Goal: Information Seeking & Learning: Understand process/instructions

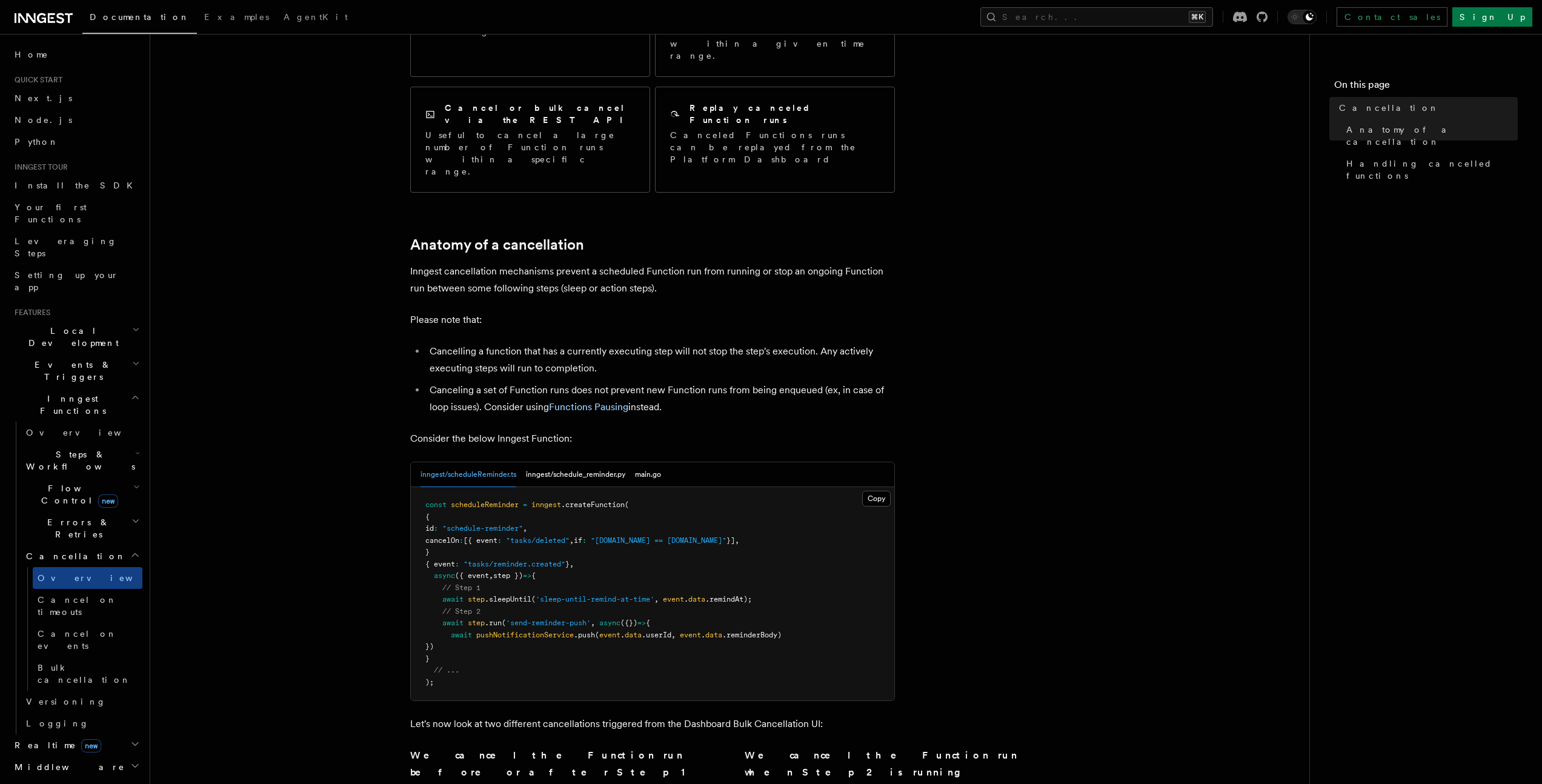
scroll to position [244, 0]
click at [1077, 423] on article "Features Inngest Functions Cancellation Cancellation is a useful mechanism for …" at bounding box center [729, 575] width 1120 height 1531
click at [331, 466] on article "Features Inngest Functions Cancellation Cancellation is a useful mechanism for …" at bounding box center [729, 575] width 1120 height 1531
click at [1023, 414] on article "Features Inngest Functions Cancellation Cancellation is a useful mechanism for …" at bounding box center [729, 575] width 1120 height 1531
click at [251, 363] on article "Features Inngest Functions Cancellation Cancellation is a useful mechanism for …" at bounding box center [729, 575] width 1120 height 1531
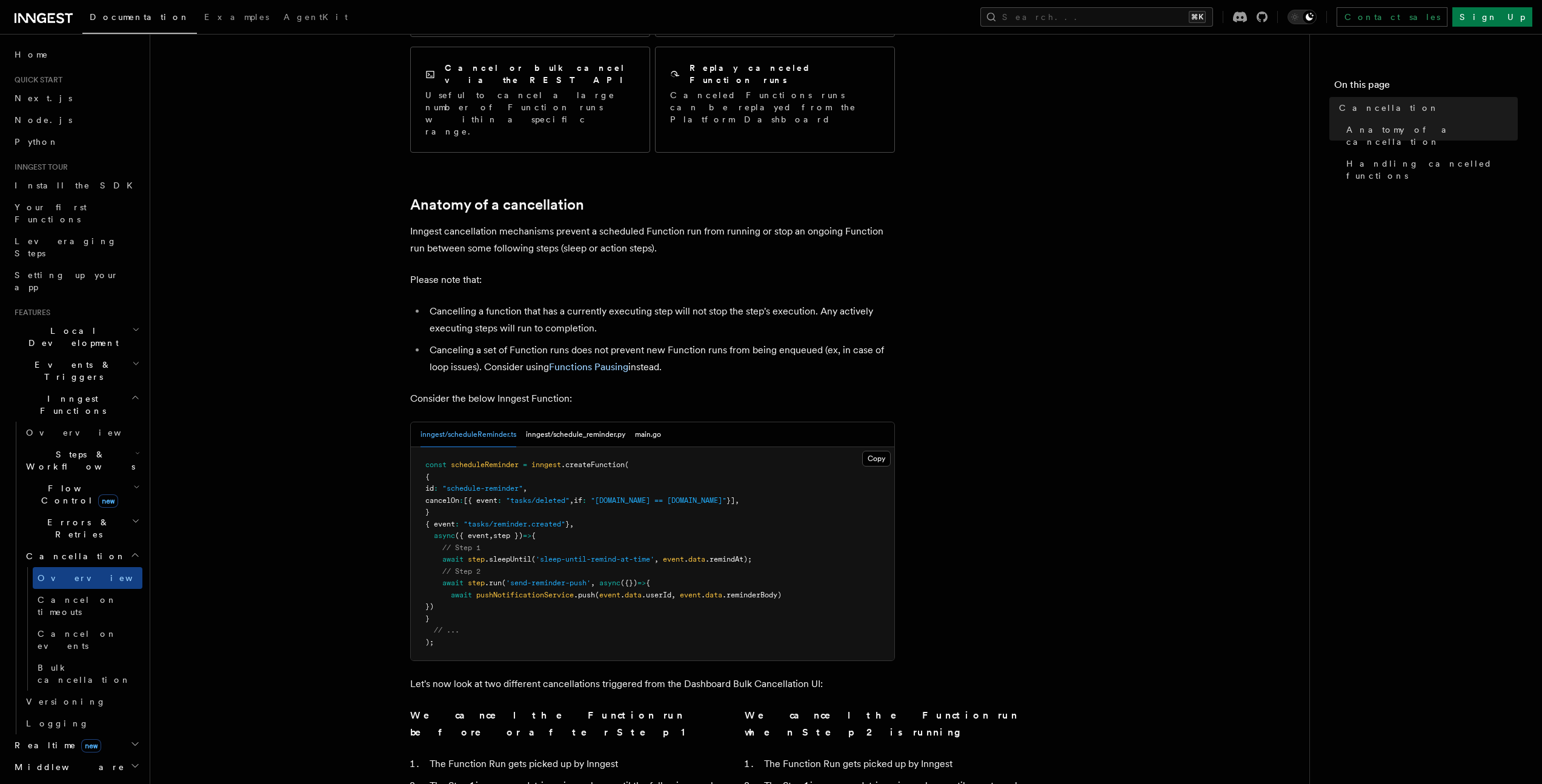
scroll to position [287, 0]
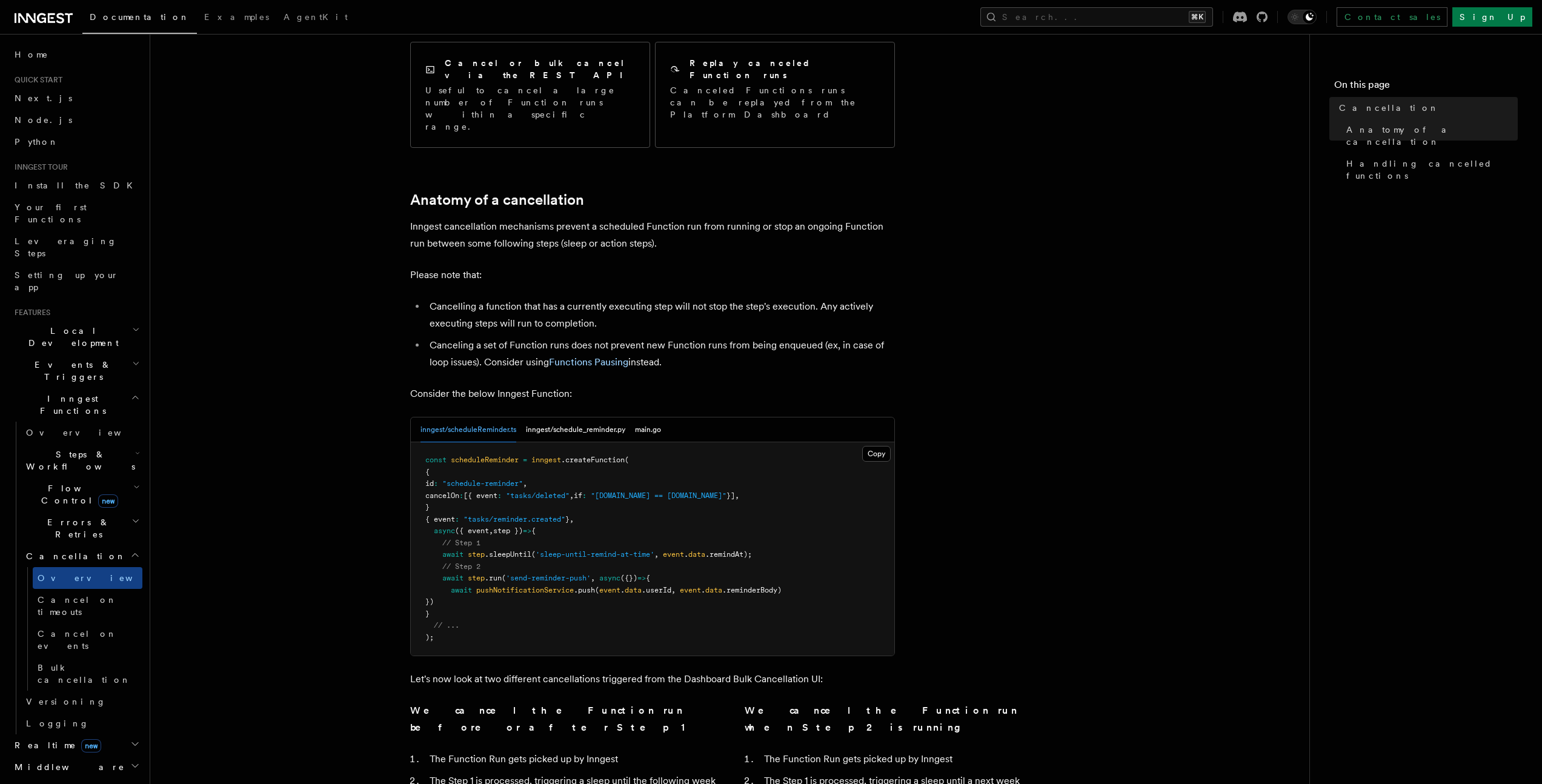
click at [325, 378] on article "Features Inngest Functions Cancellation Cancellation is a useful mechanism for …" at bounding box center [729, 531] width 1120 height 1531
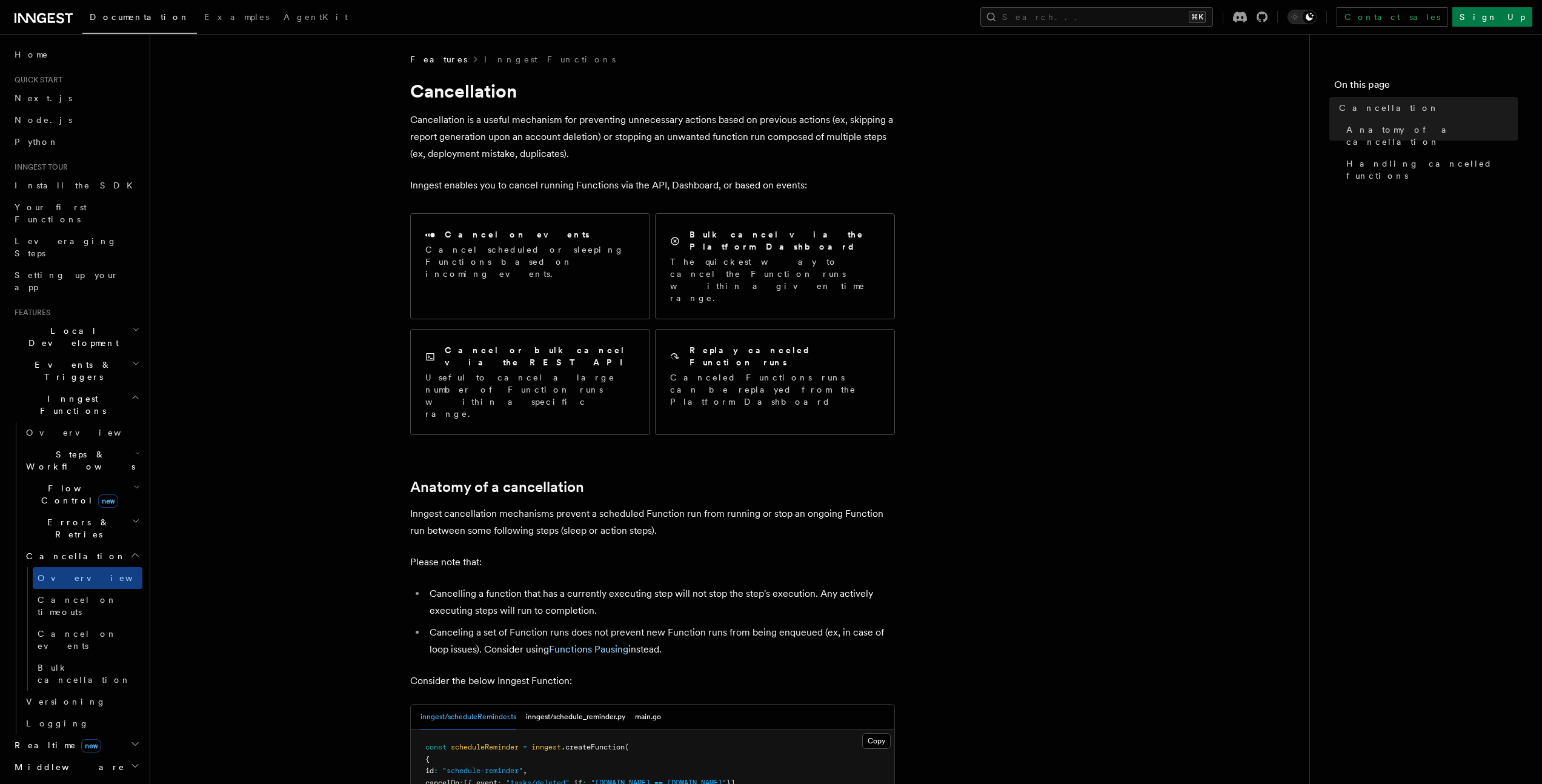
click at [98, 735] on h2 "Realtime new" at bounding box center [76, 745] width 133 height 22
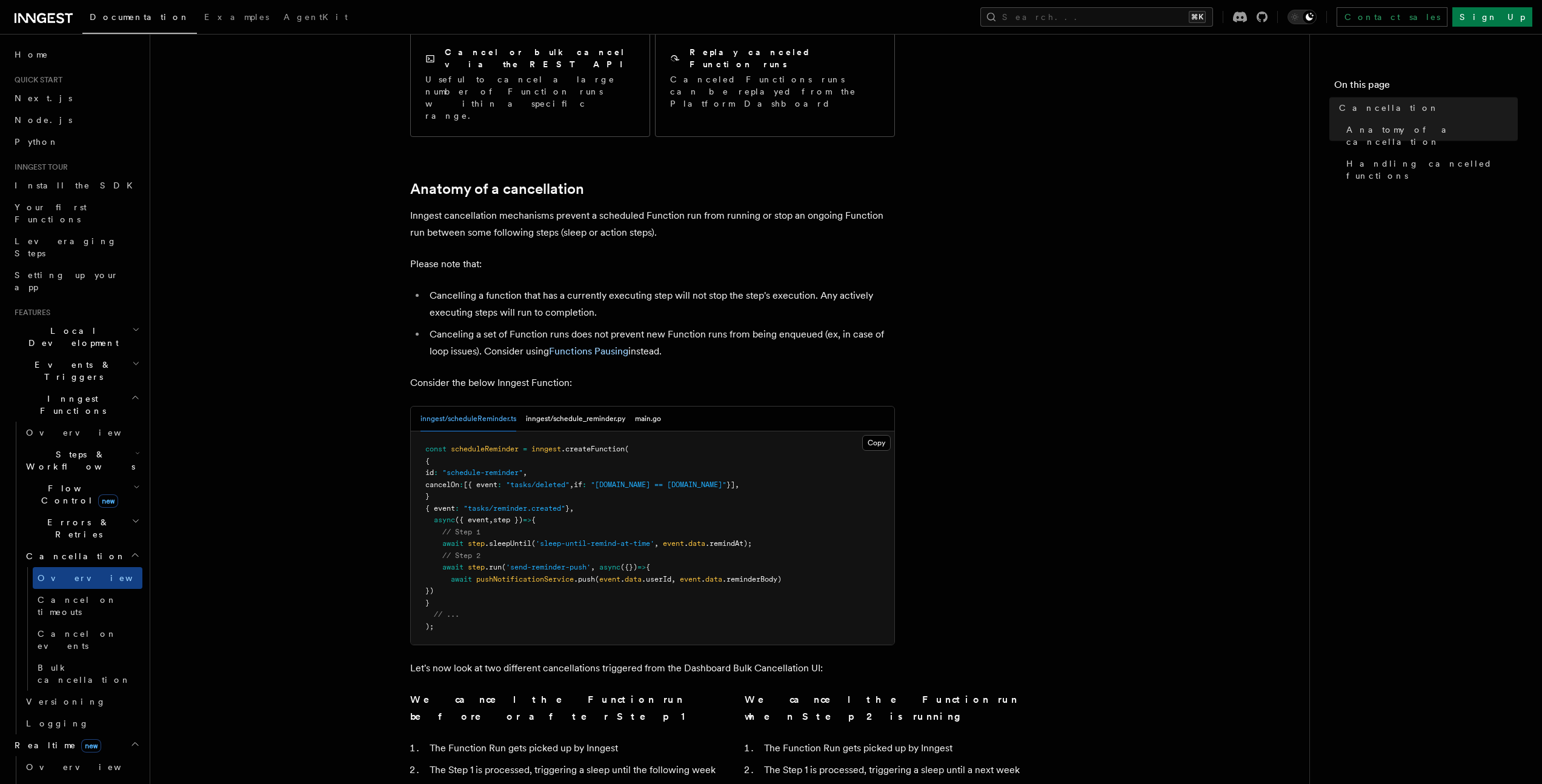
scroll to position [422, 0]
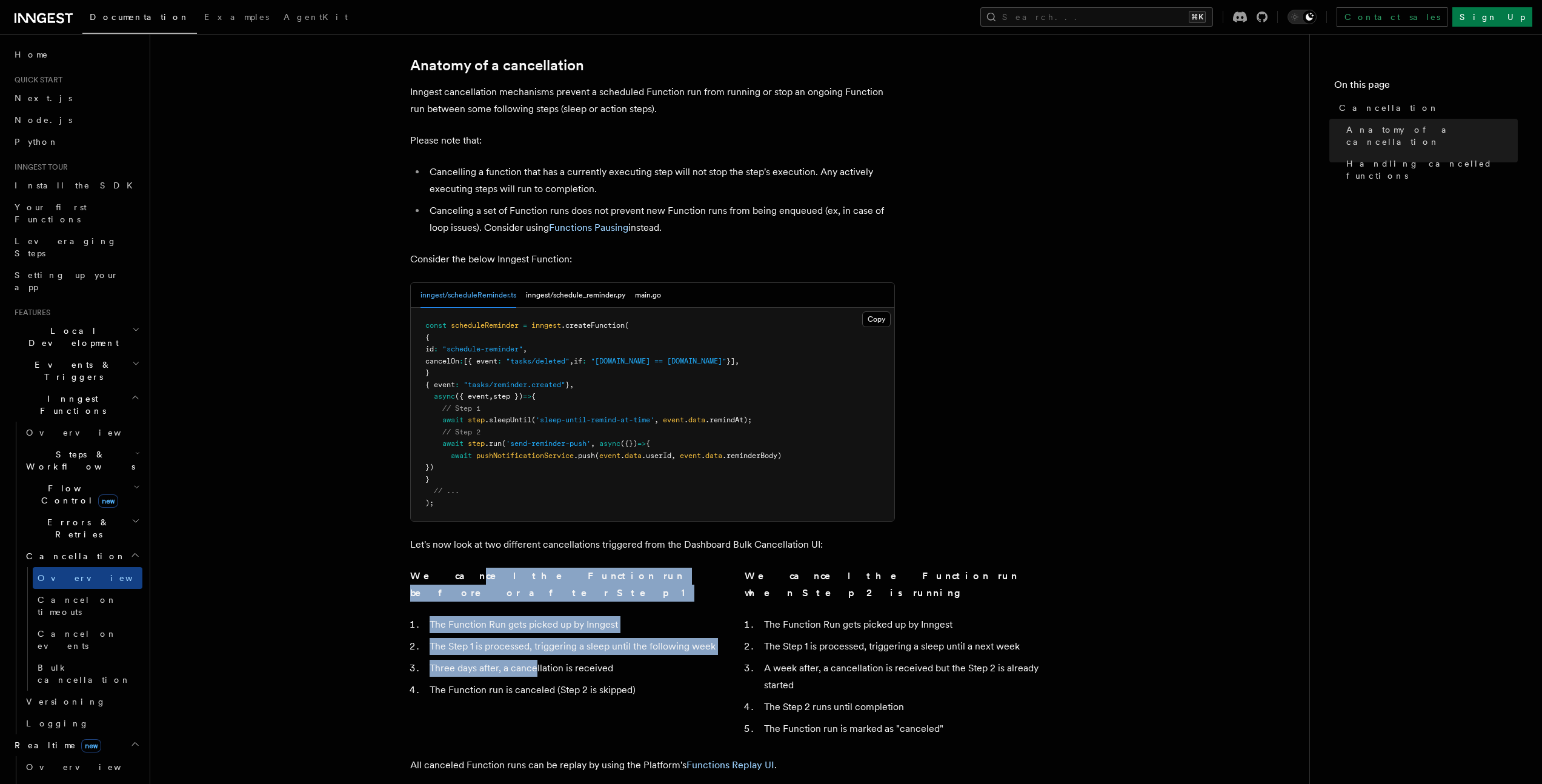
drag, startPoint x: 441, startPoint y: 507, endPoint x: 537, endPoint y: 574, distance: 117.1
click at [537, 574] on div "We cancel the Function run before or after Step 1 The Function Run gets picked …" at bounding box center [562, 635] width 305 height 135
click at [537, 660] on li "Three days after, a cancellation is received" at bounding box center [571, 668] width 290 height 17
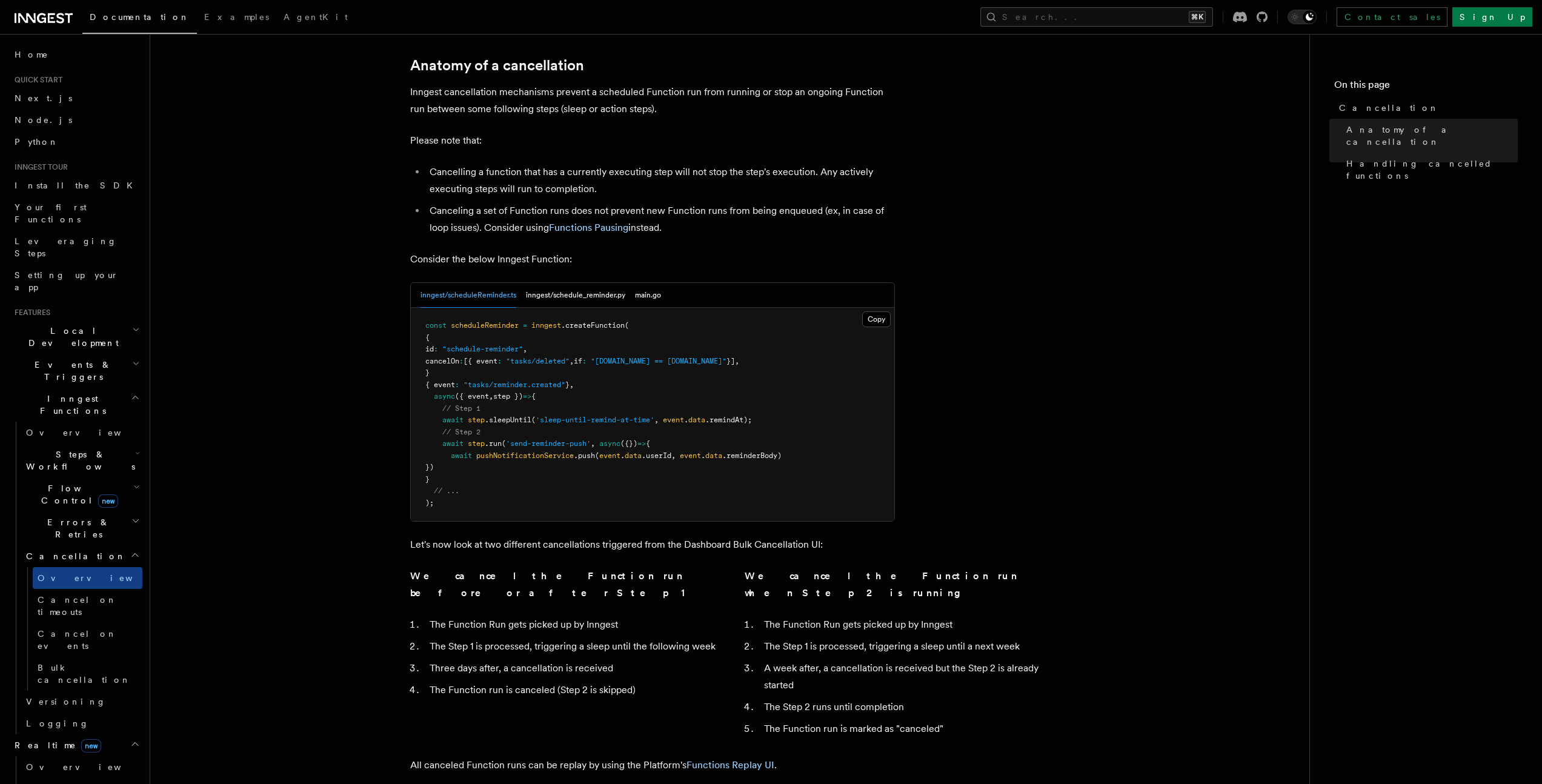
click at [313, 551] on article "Features Inngest Functions Cancellation Cancellation is a useful mechanism for …" at bounding box center [729, 396] width 1120 height 1531
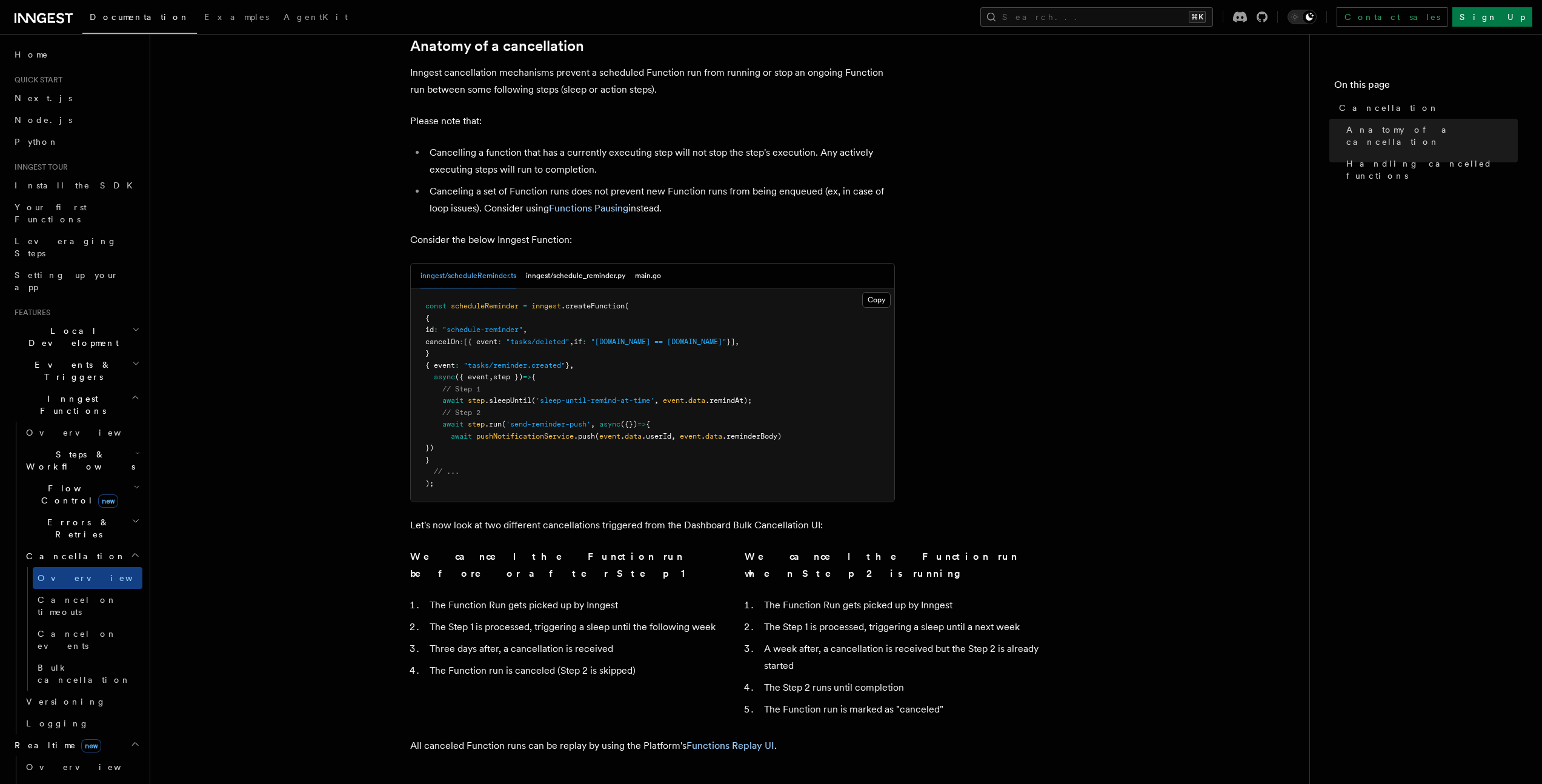
scroll to position [710, 0]
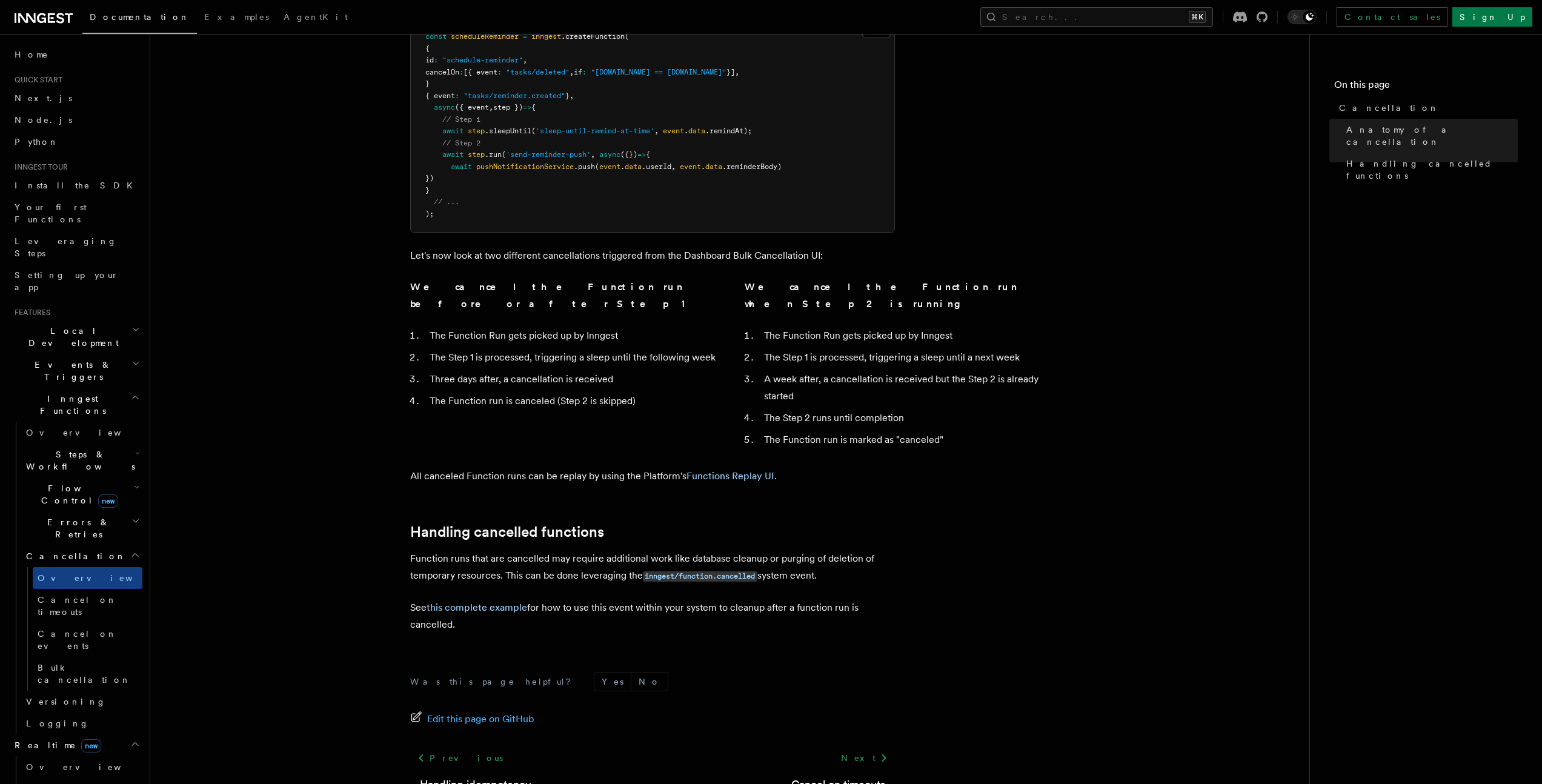
click at [363, 520] on article "Features Inngest Functions Cancellation Cancellation is a useful mechanism for …" at bounding box center [729, 108] width 1120 height 1531
click at [338, 516] on article "Features Inngest Functions Cancellation Cancellation is a useful mechanism for …" at bounding box center [729, 108] width 1120 height 1531
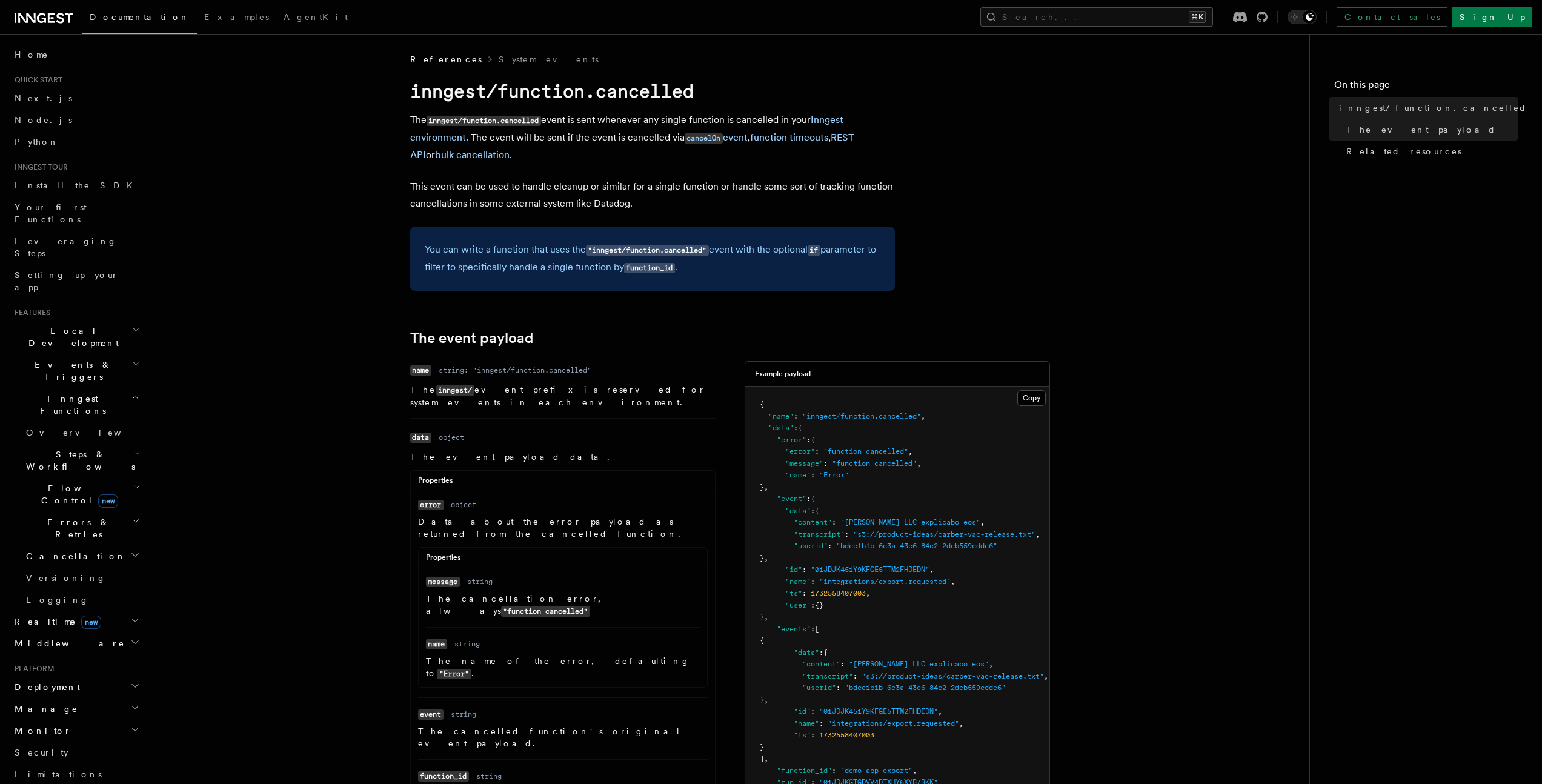
click at [311, 450] on article "References System events inngest/function.cancelled The inngest/function.cancel…" at bounding box center [729, 652] width 1120 height 1198
click at [326, 494] on article "References System events inngest/function.cancelled The inngest/function.cancel…" at bounding box center [729, 652] width 1120 height 1198
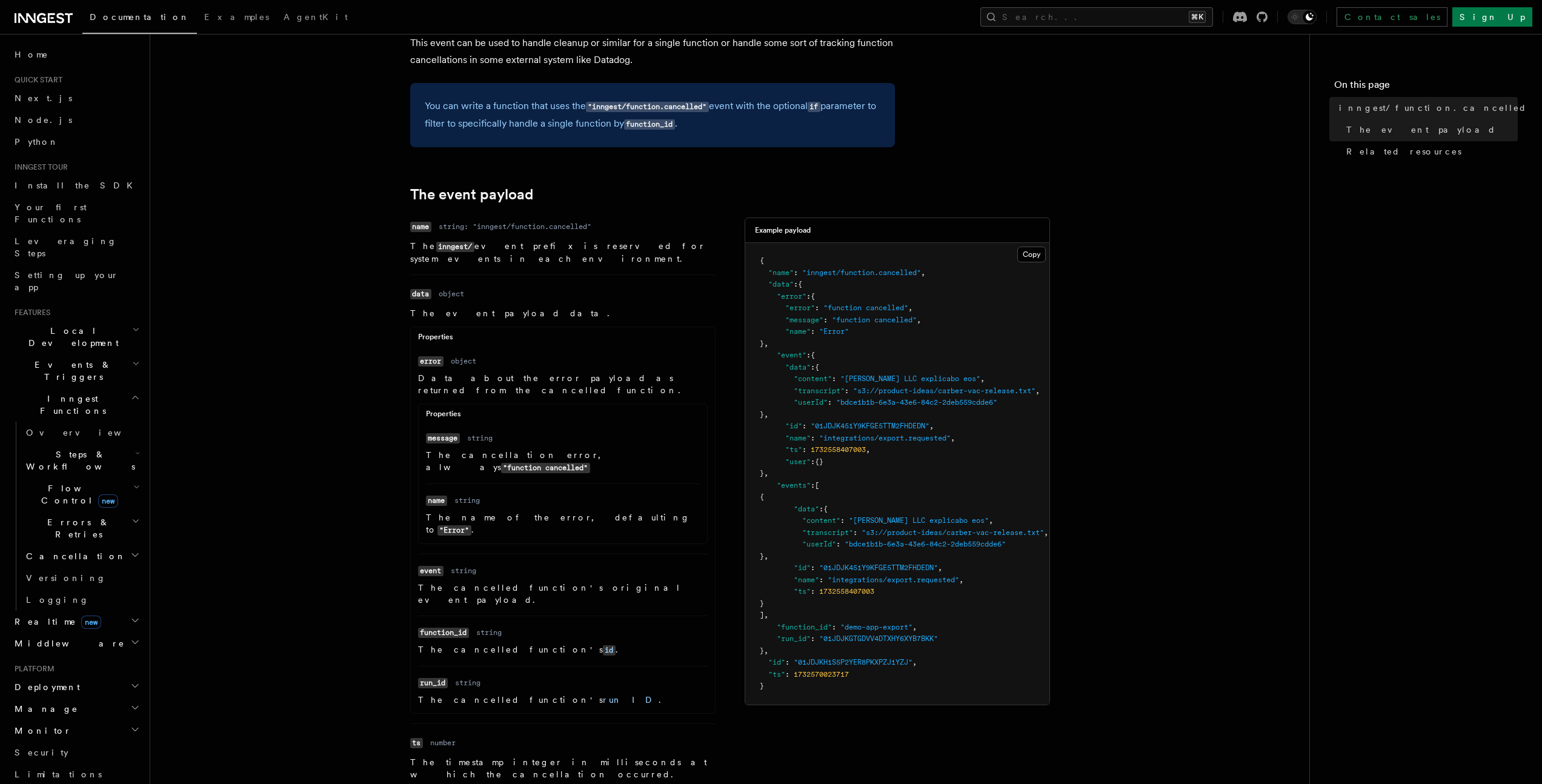
scroll to position [154, 0]
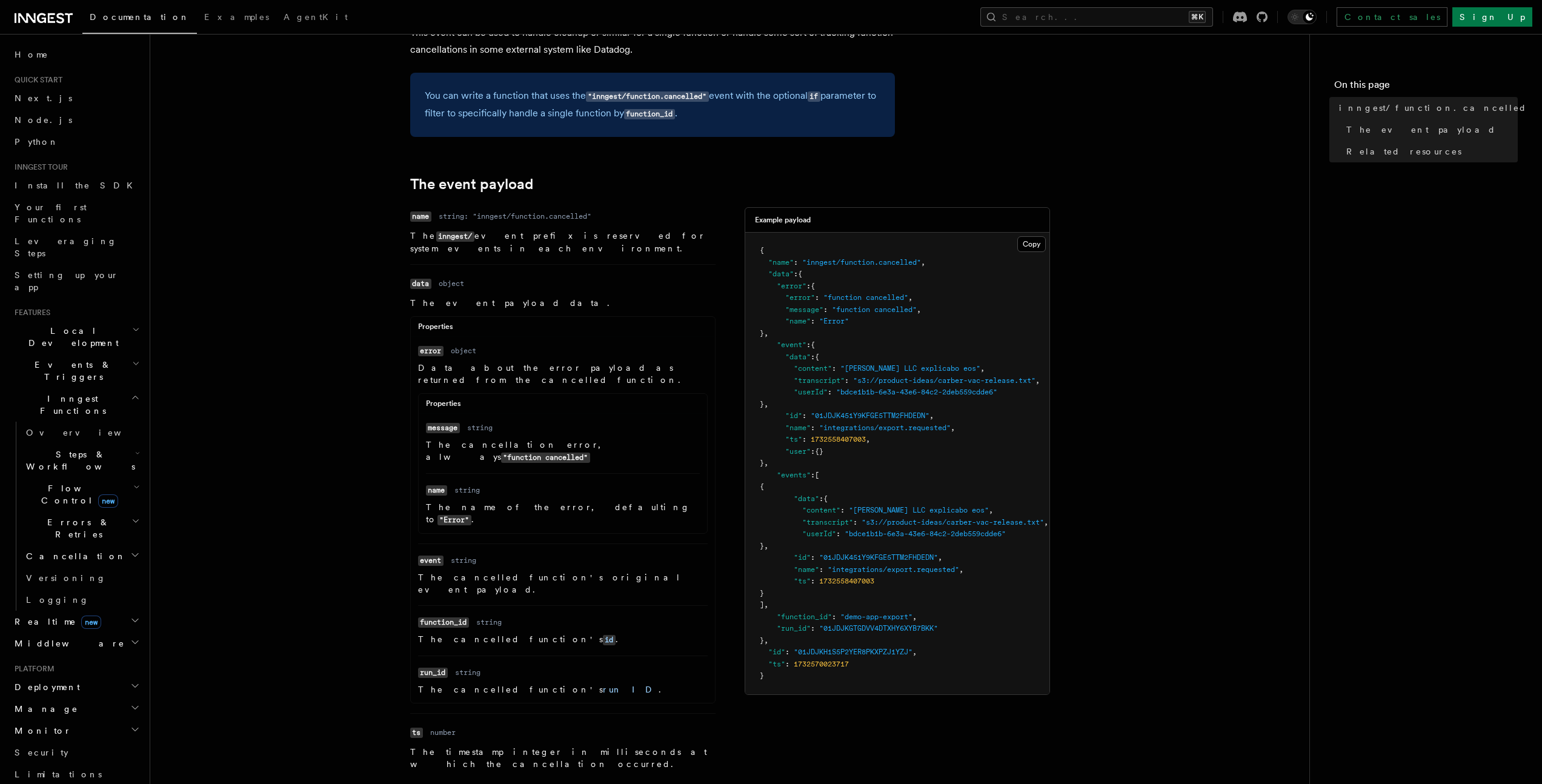
click at [314, 471] on article "References System events inngest/function.cancelled The inngest/function.cancel…" at bounding box center [729, 499] width 1120 height 1198
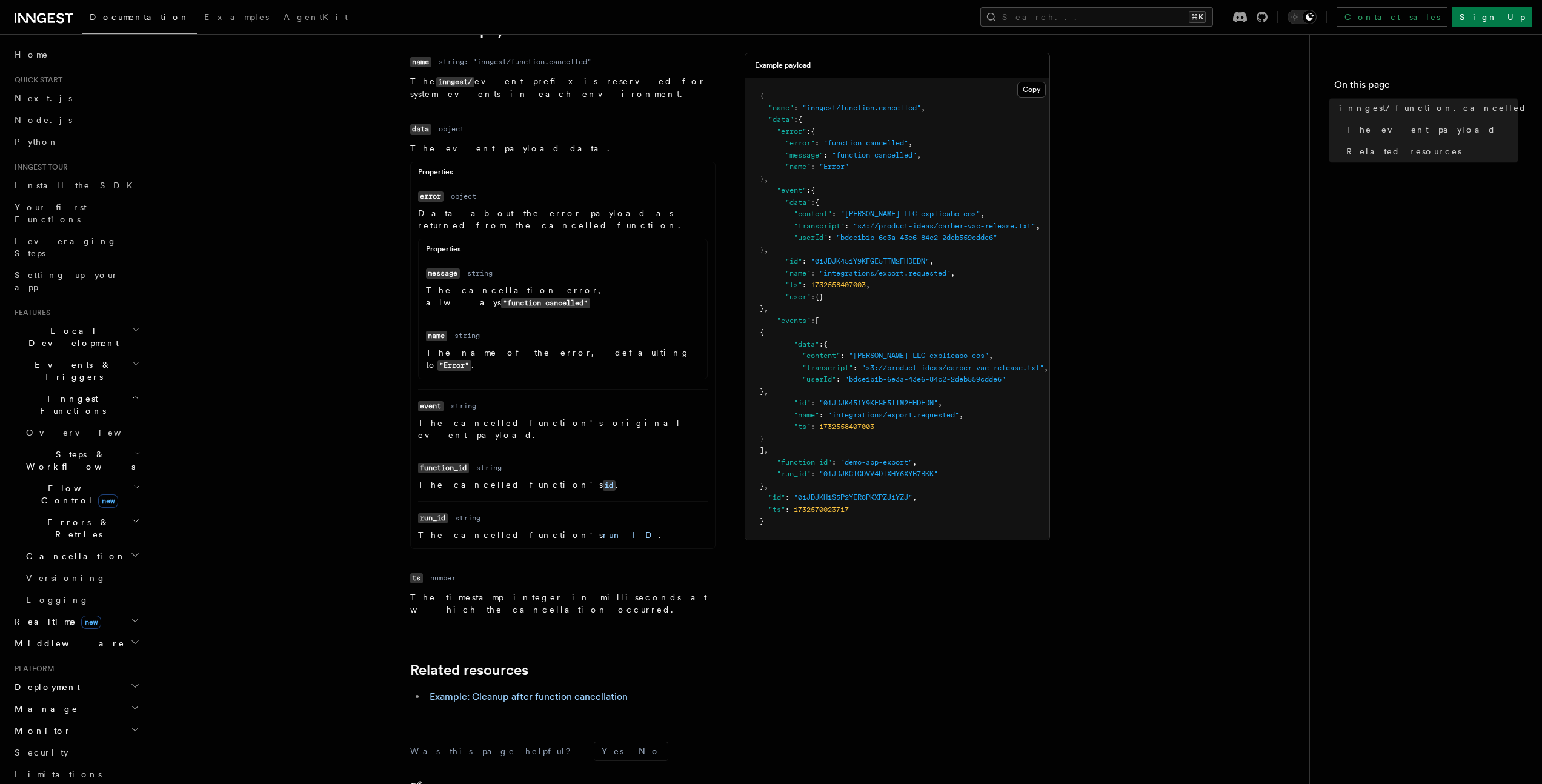
scroll to position [311, 0]
click at [304, 466] on article "References System events inngest/function.cancelled The inngest/function.cancel…" at bounding box center [729, 342] width 1120 height 1198
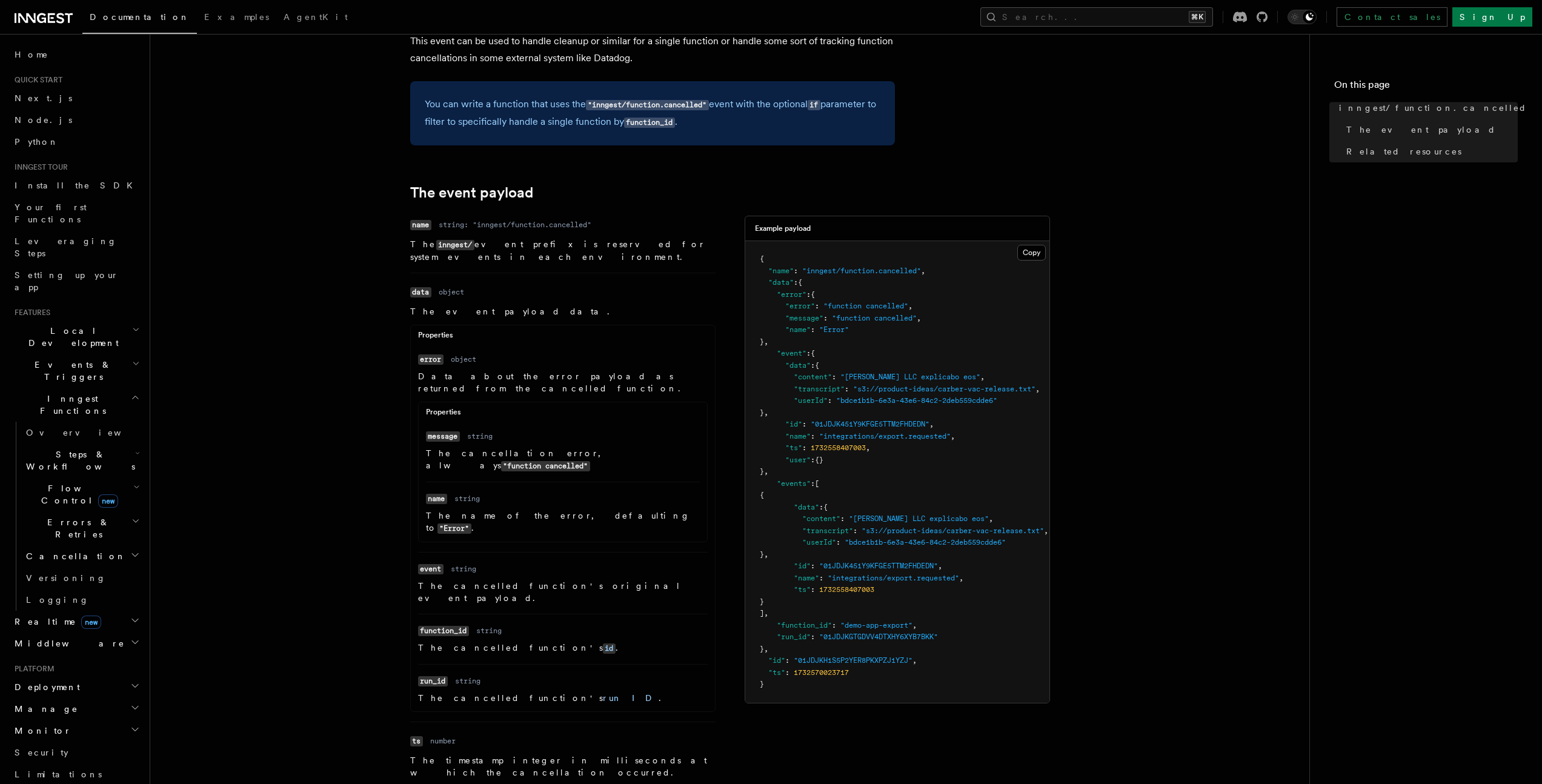
scroll to position [114, 0]
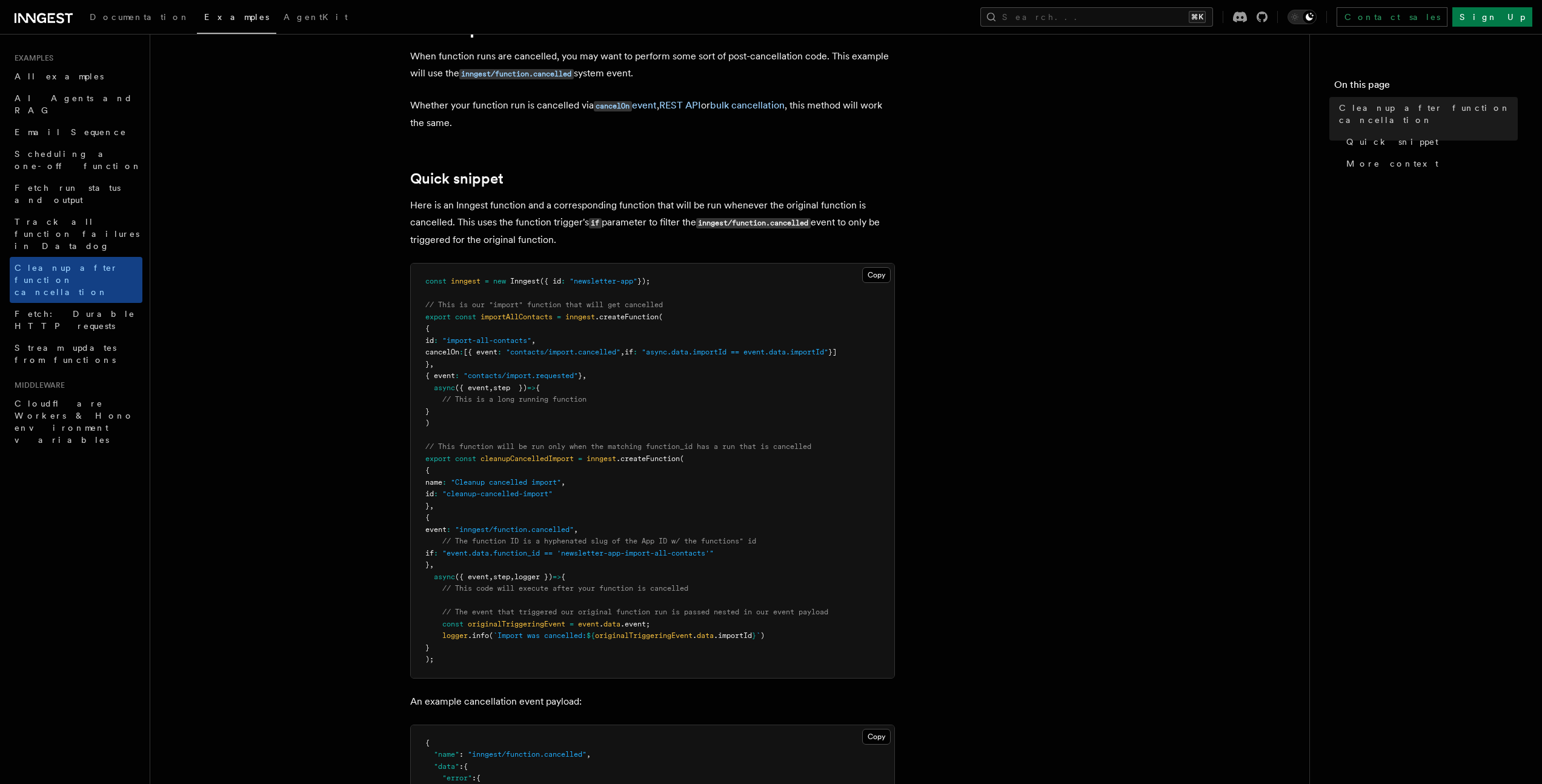
scroll to position [85, 0]
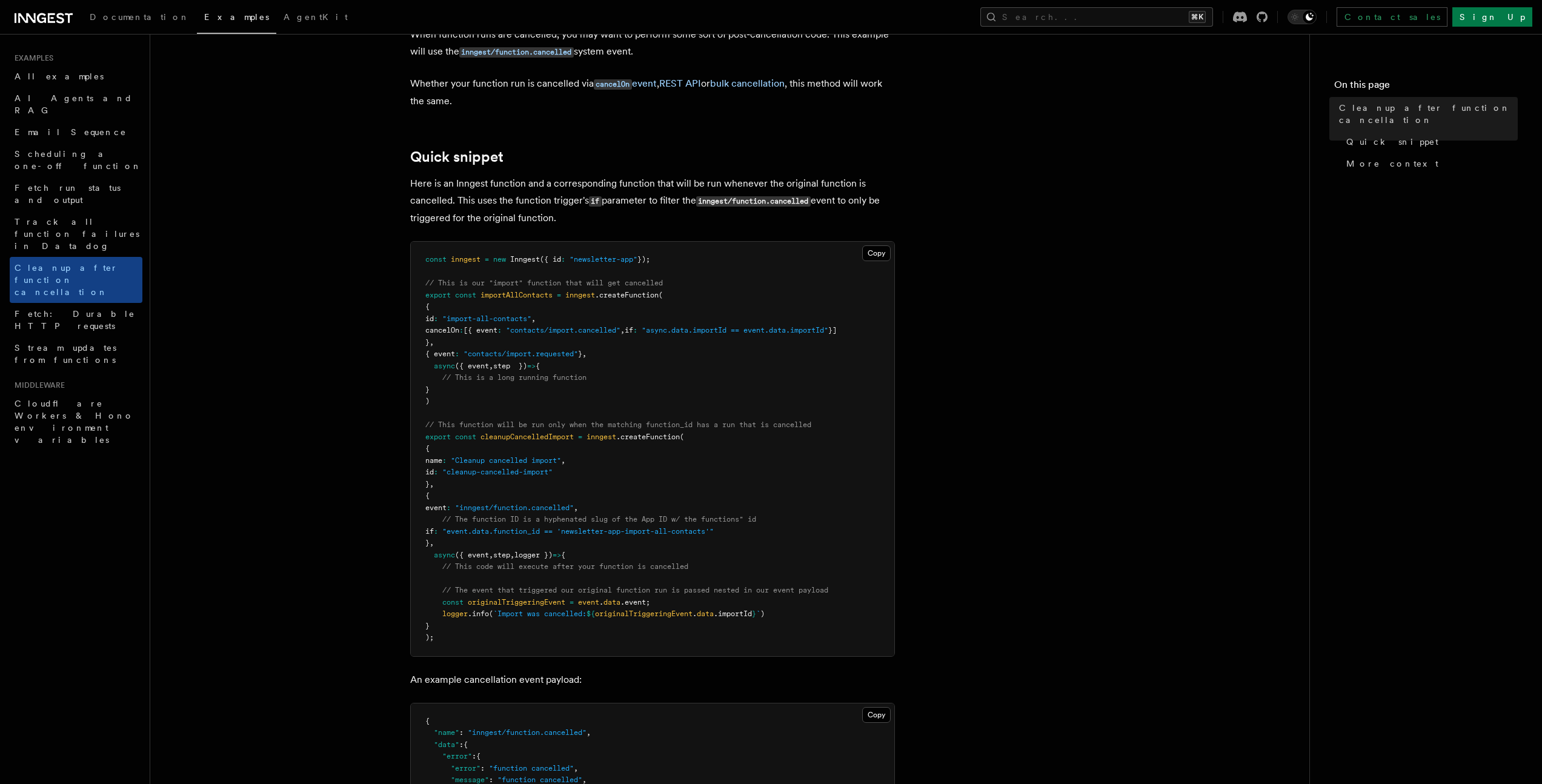
click at [283, 471] on article "Examples Cleanup after function cancellation When function runs are cancelled, …" at bounding box center [729, 784] width 1120 height 1633
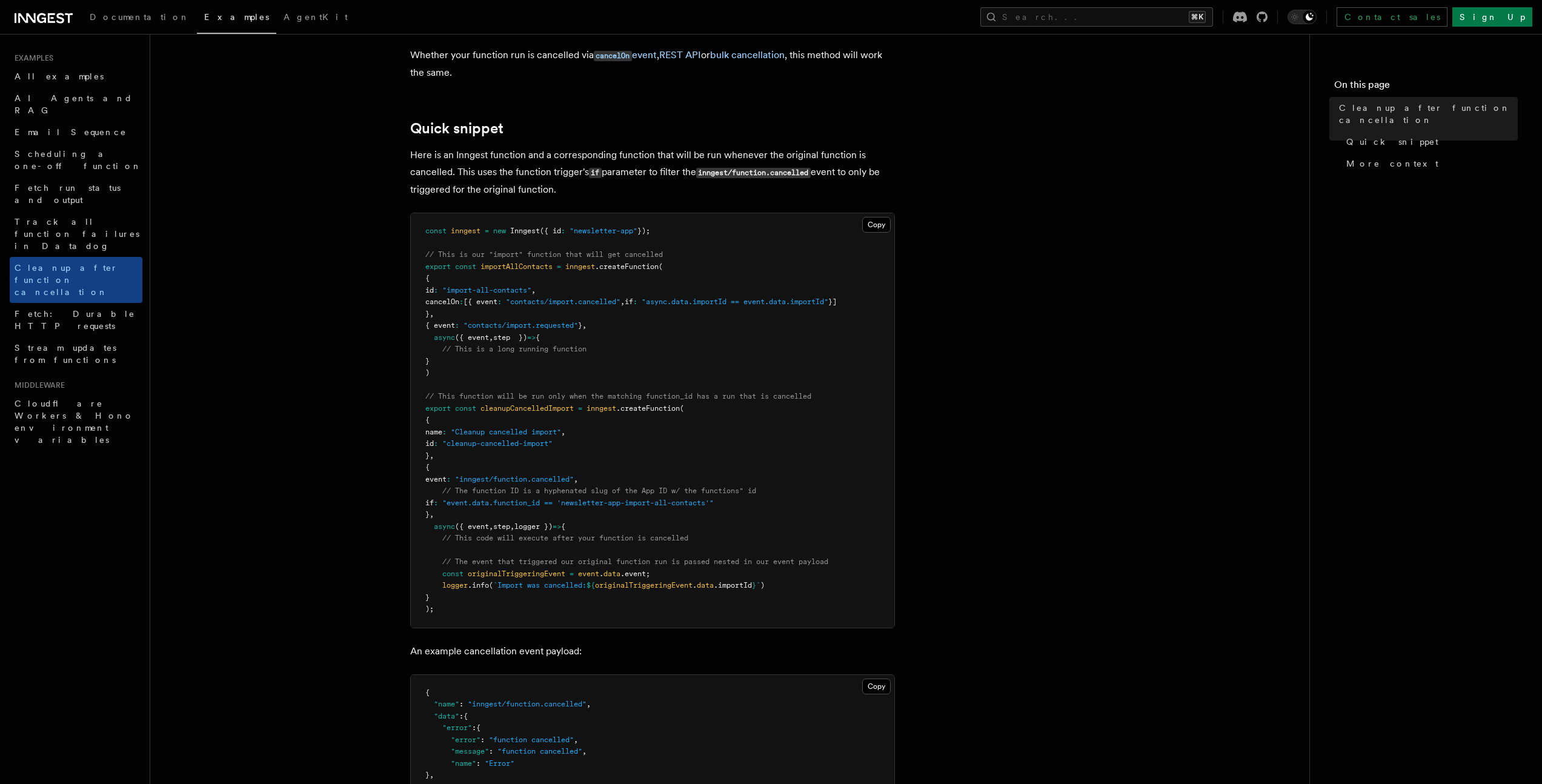
scroll to position [173, 0]
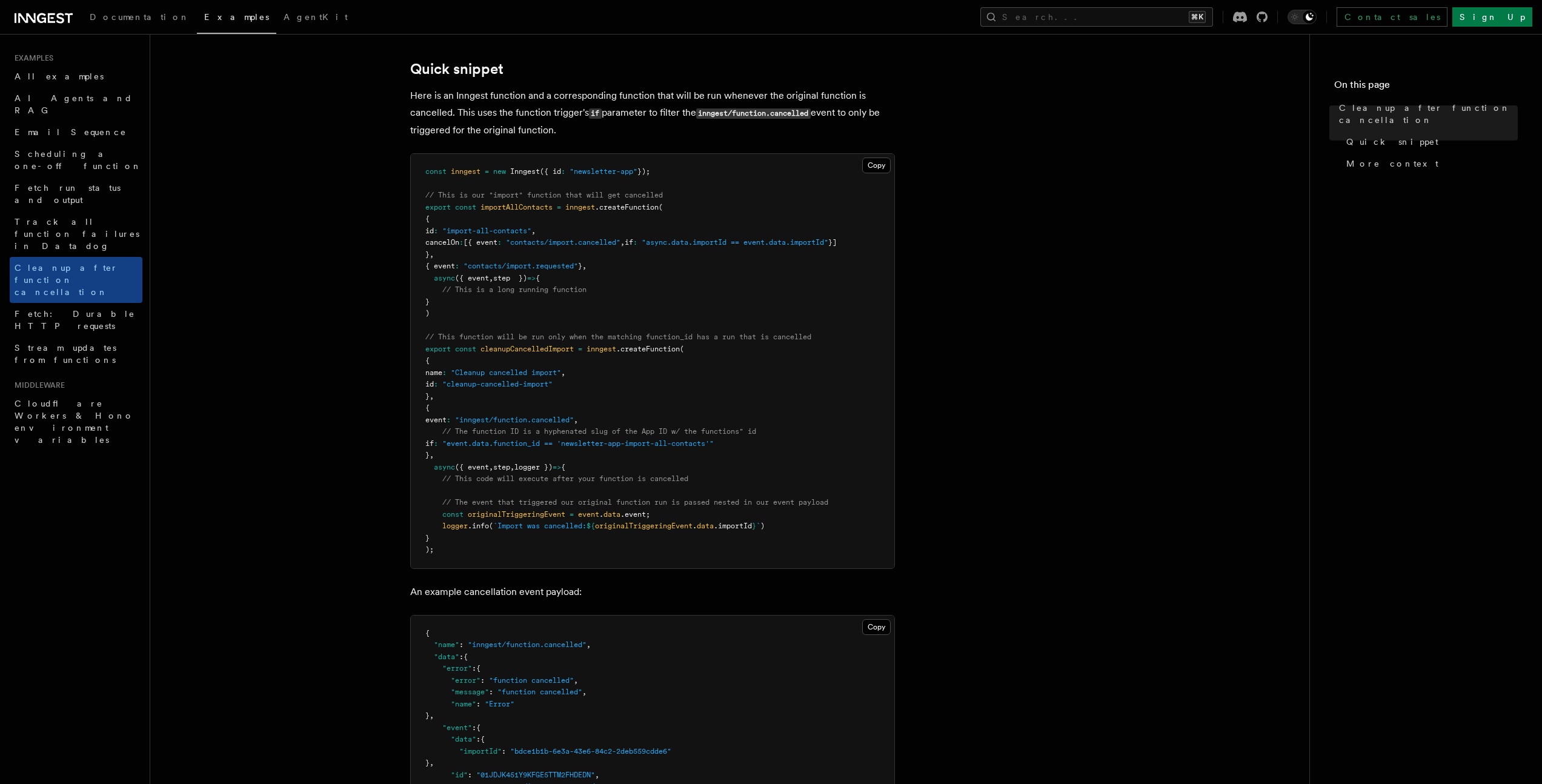
click at [283, 464] on article "Examples Cleanup after function cancellation When function runs are cancelled, …" at bounding box center [729, 696] width 1120 height 1633
click at [283, 462] on article "Examples Cleanup after function cancellation When function runs are cancelled, …" at bounding box center [729, 696] width 1120 height 1633
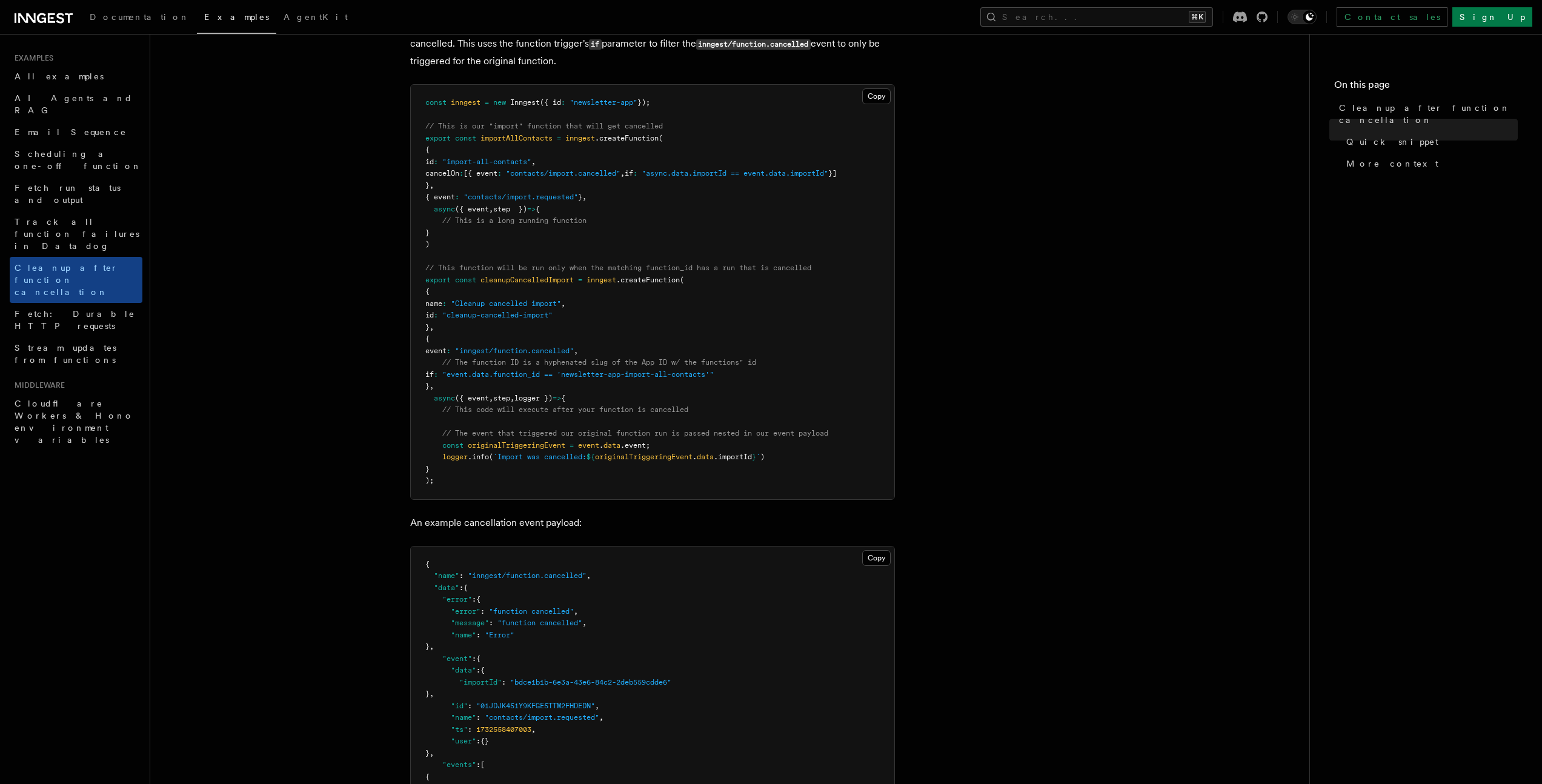
scroll to position [292, 0]
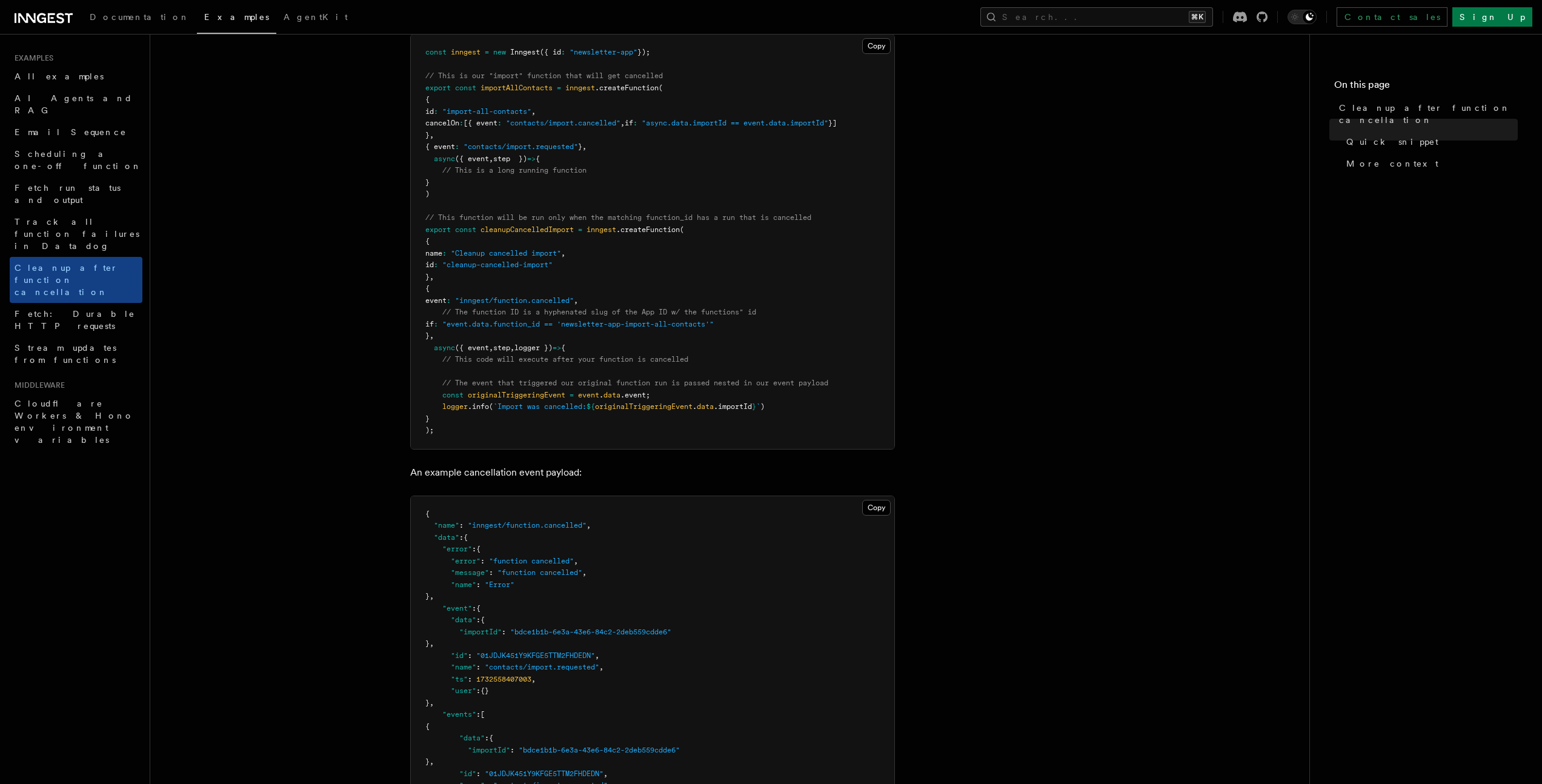
click at [285, 421] on article "Examples Cleanup after function cancellation When function runs are cancelled, …" at bounding box center [729, 577] width 1120 height 1633
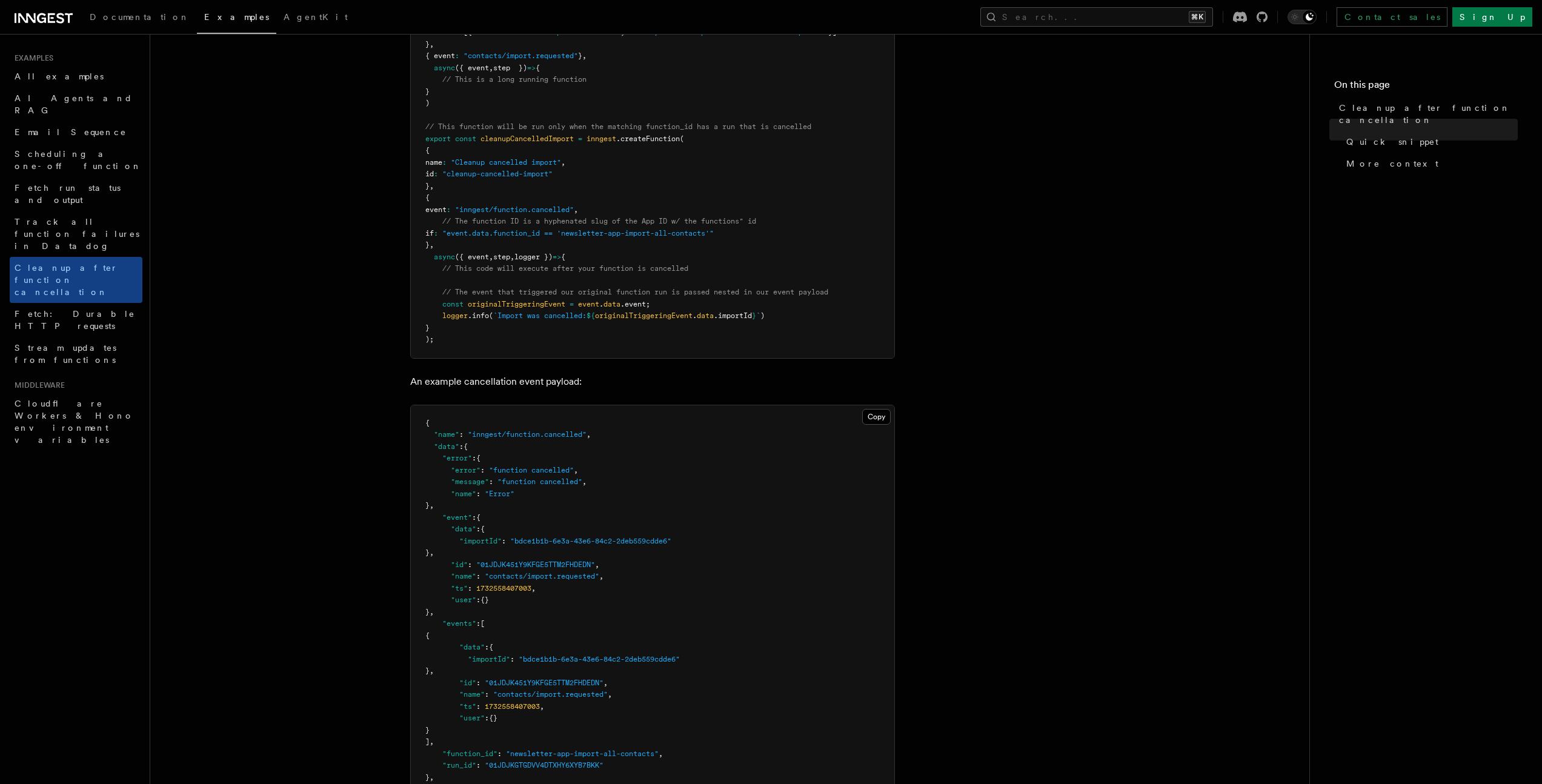
scroll to position [510, 0]
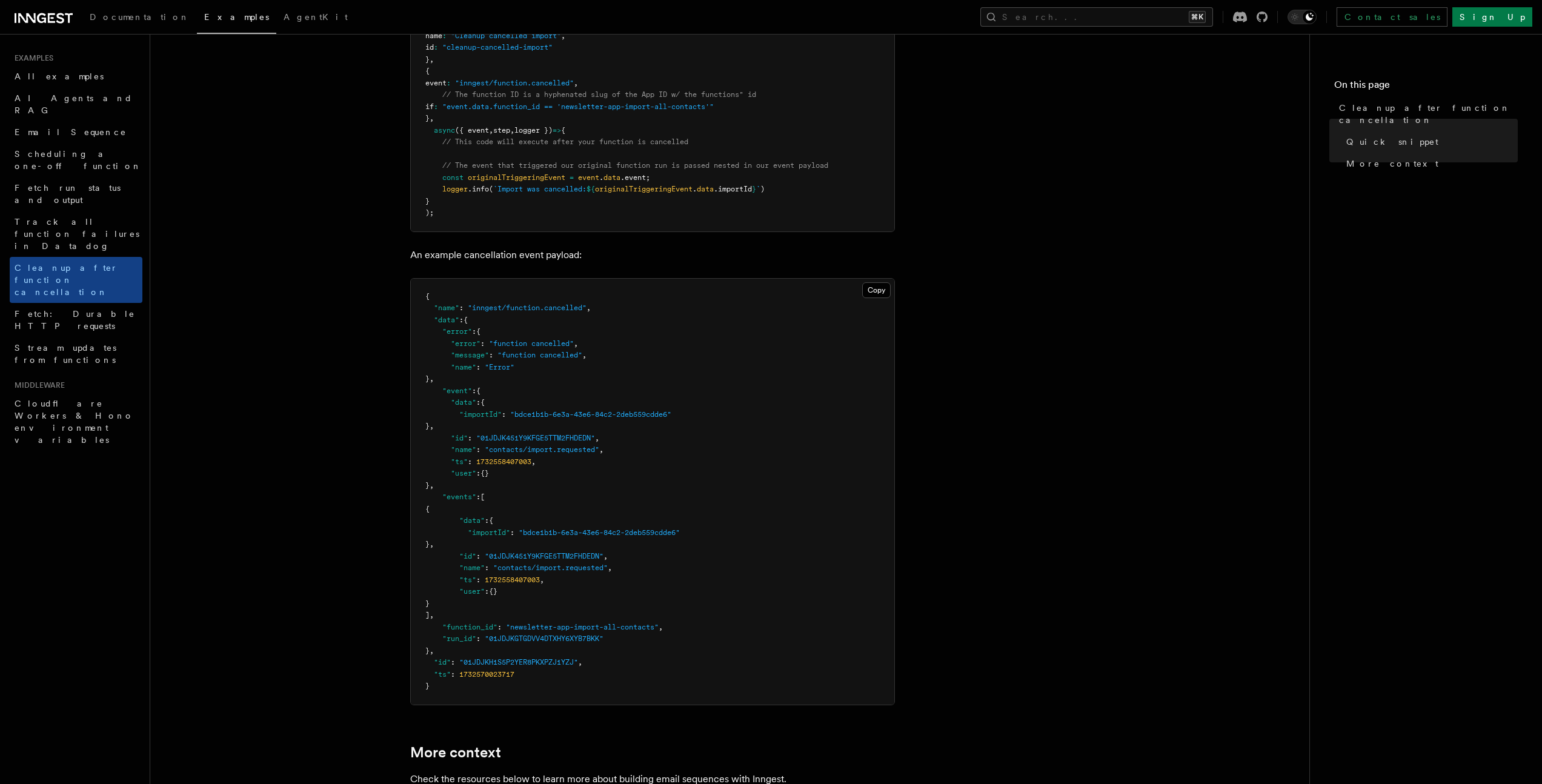
click at [331, 402] on article "Examples Cleanup after function cancellation When function runs are cancelled, …" at bounding box center [729, 360] width 1120 height 1633
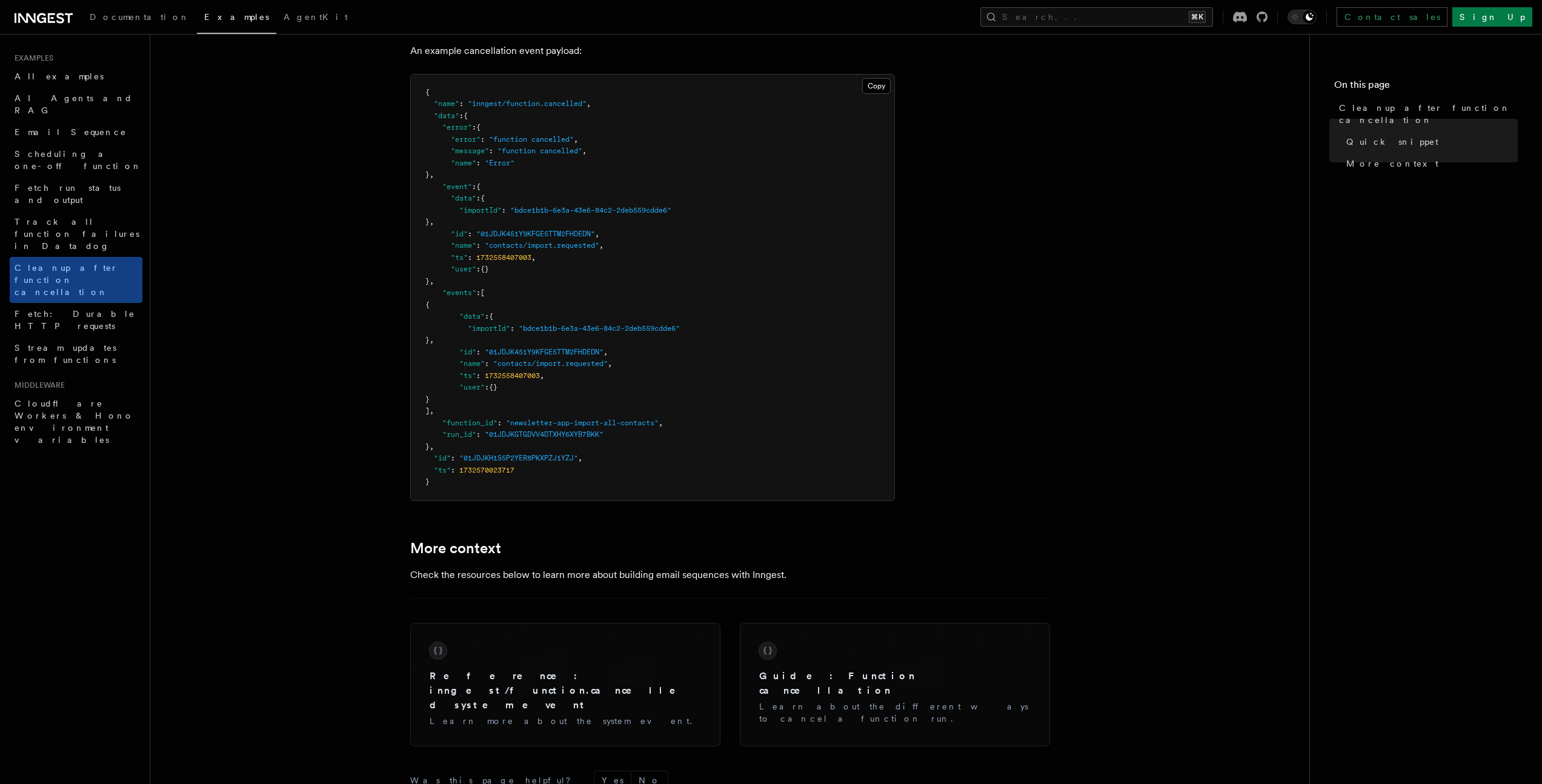
scroll to position [719, 0]
click at [335, 399] on article "Examples Cleanup after function cancellation When function runs are cancelled, …" at bounding box center [729, 151] width 1120 height 1633
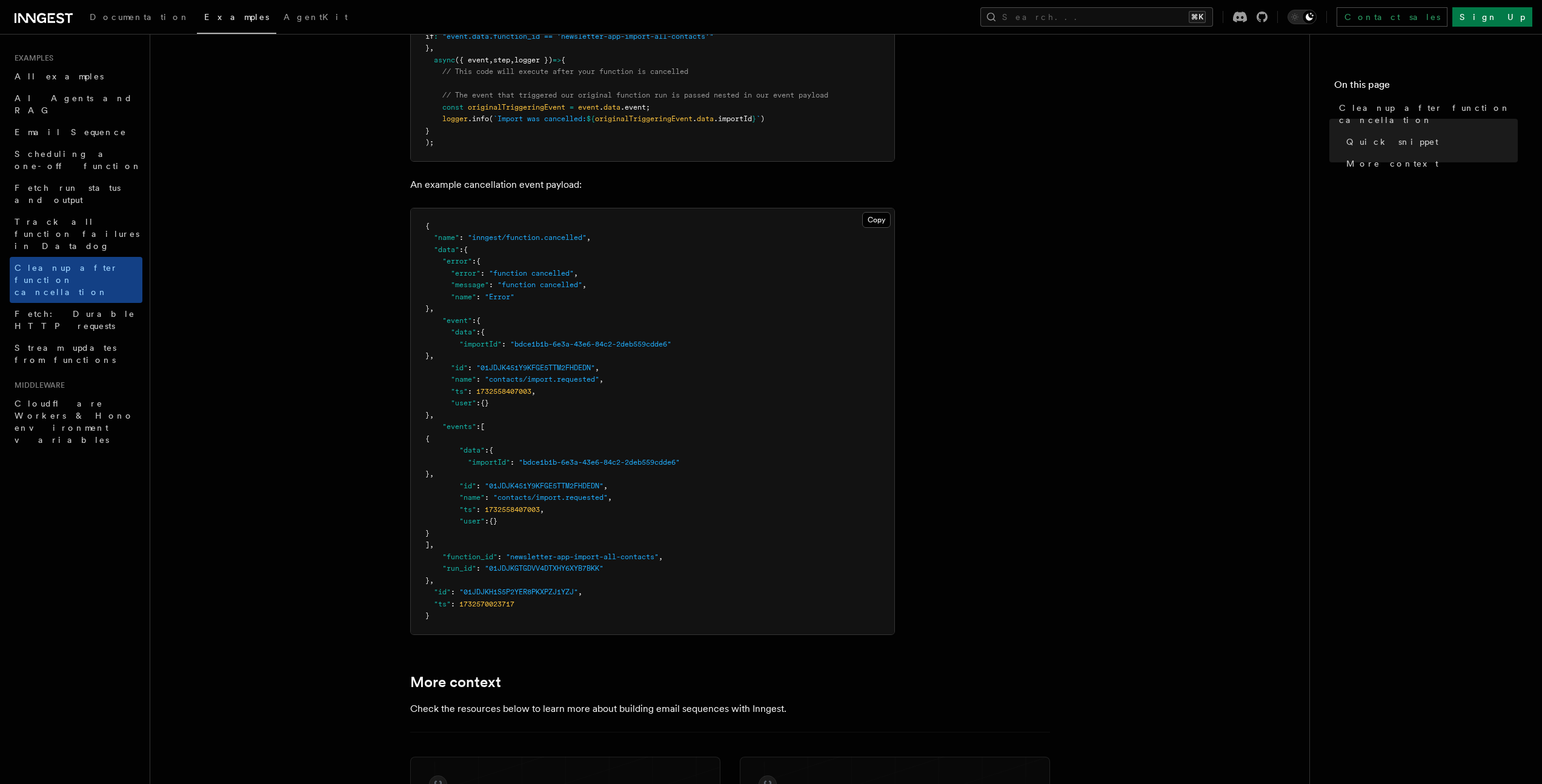
scroll to position [565, 0]
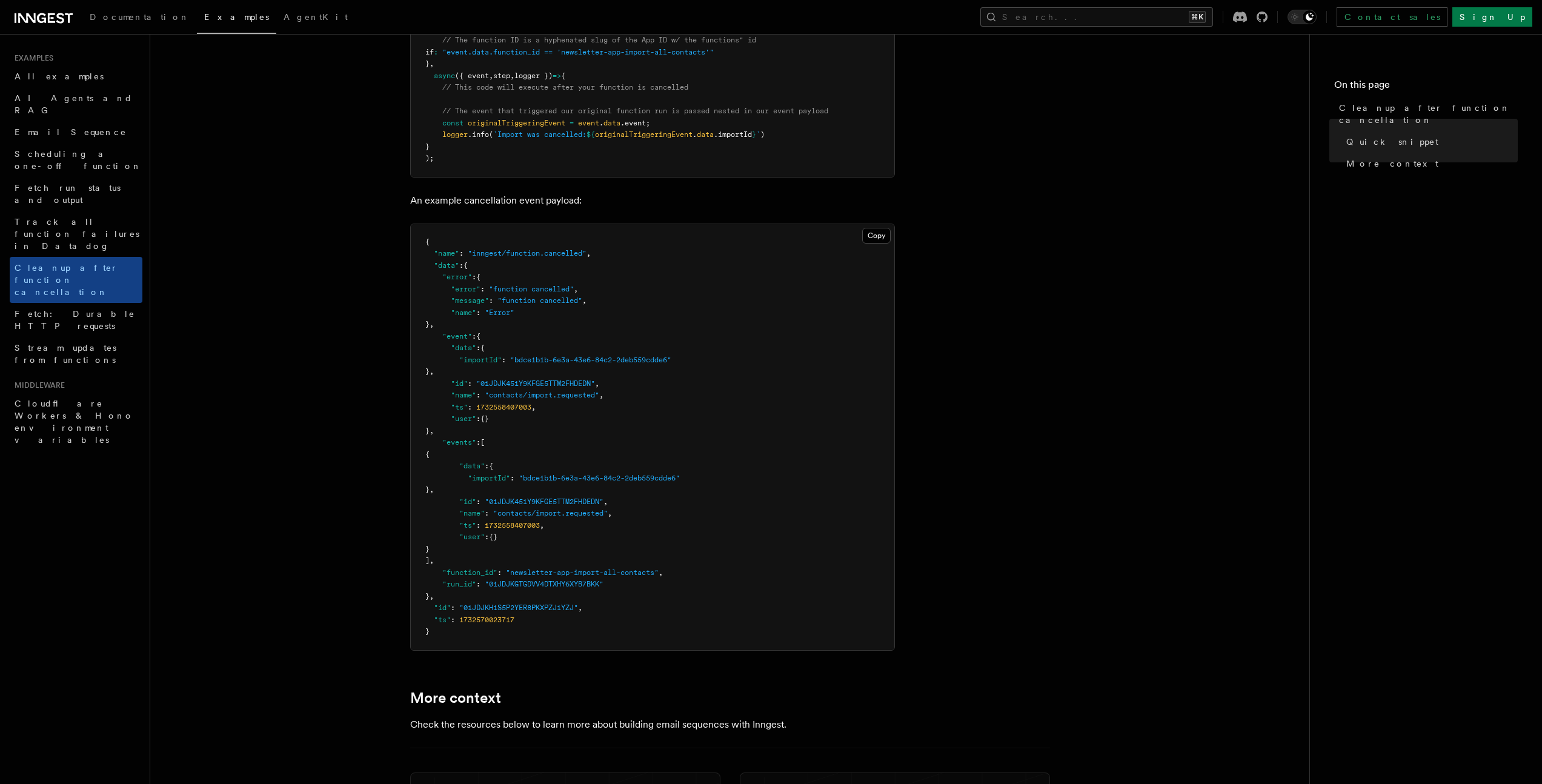
click at [335, 433] on article "Examples Cleanup after function cancellation When function runs are cancelled, …" at bounding box center [729, 305] width 1120 height 1633
click at [960, 356] on article "Examples Cleanup after function cancellation When function runs are cancelled, …" at bounding box center [729, 305] width 1120 height 1633
click at [328, 347] on article "Examples Cleanup after function cancellation When function runs are cancelled, …" at bounding box center [729, 305] width 1120 height 1633
click at [961, 336] on article "Examples Cleanup after function cancellation When function runs are cancelled, …" at bounding box center [729, 305] width 1120 height 1633
click at [308, 372] on article "Examples Cleanup after function cancellation When function runs are cancelled, …" at bounding box center [729, 305] width 1120 height 1633
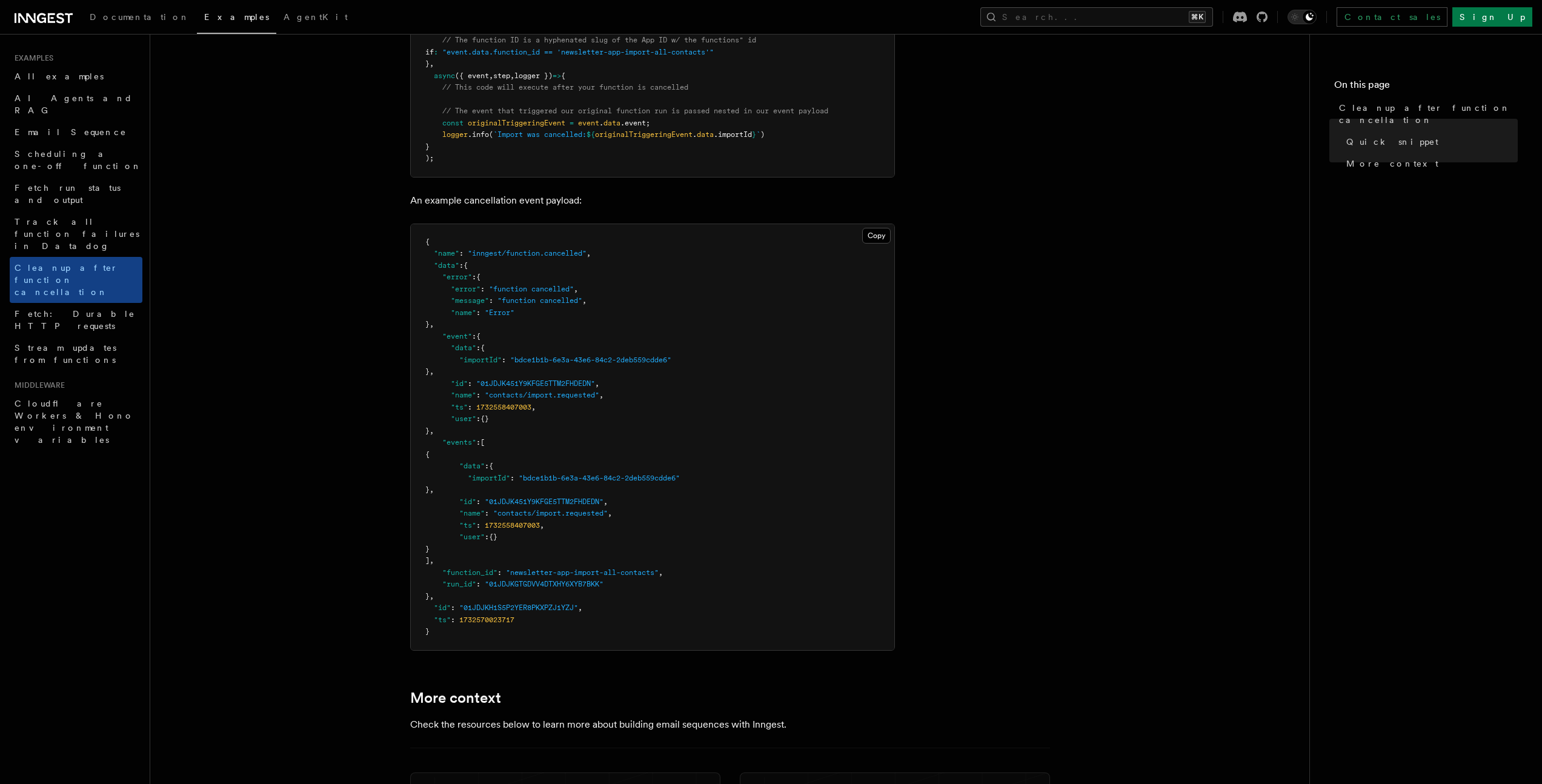
click at [363, 429] on article "Examples Cleanup after function cancellation When function runs are cancelled, …" at bounding box center [729, 305] width 1120 height 1633
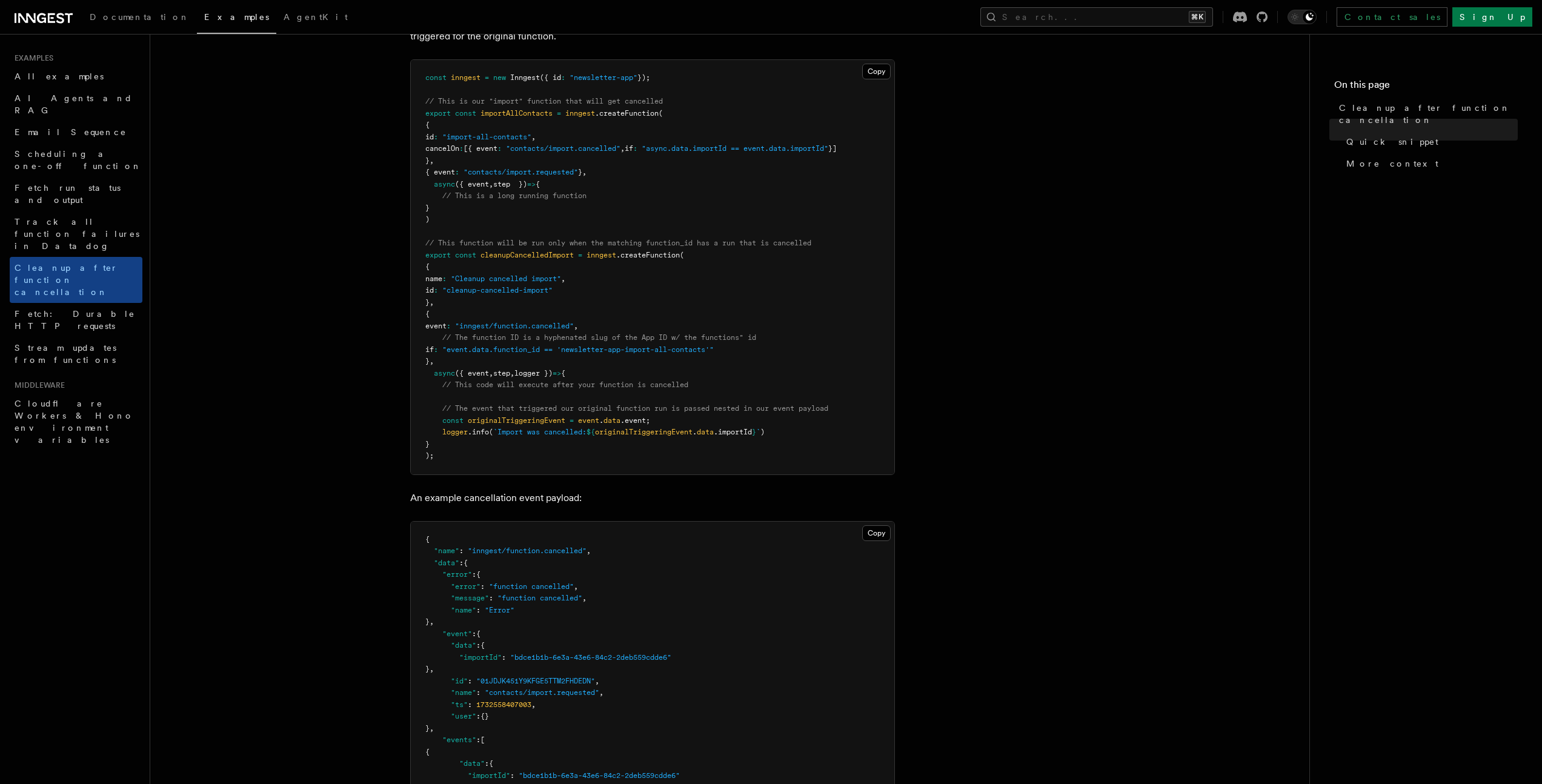
scroll to position [254, 0]
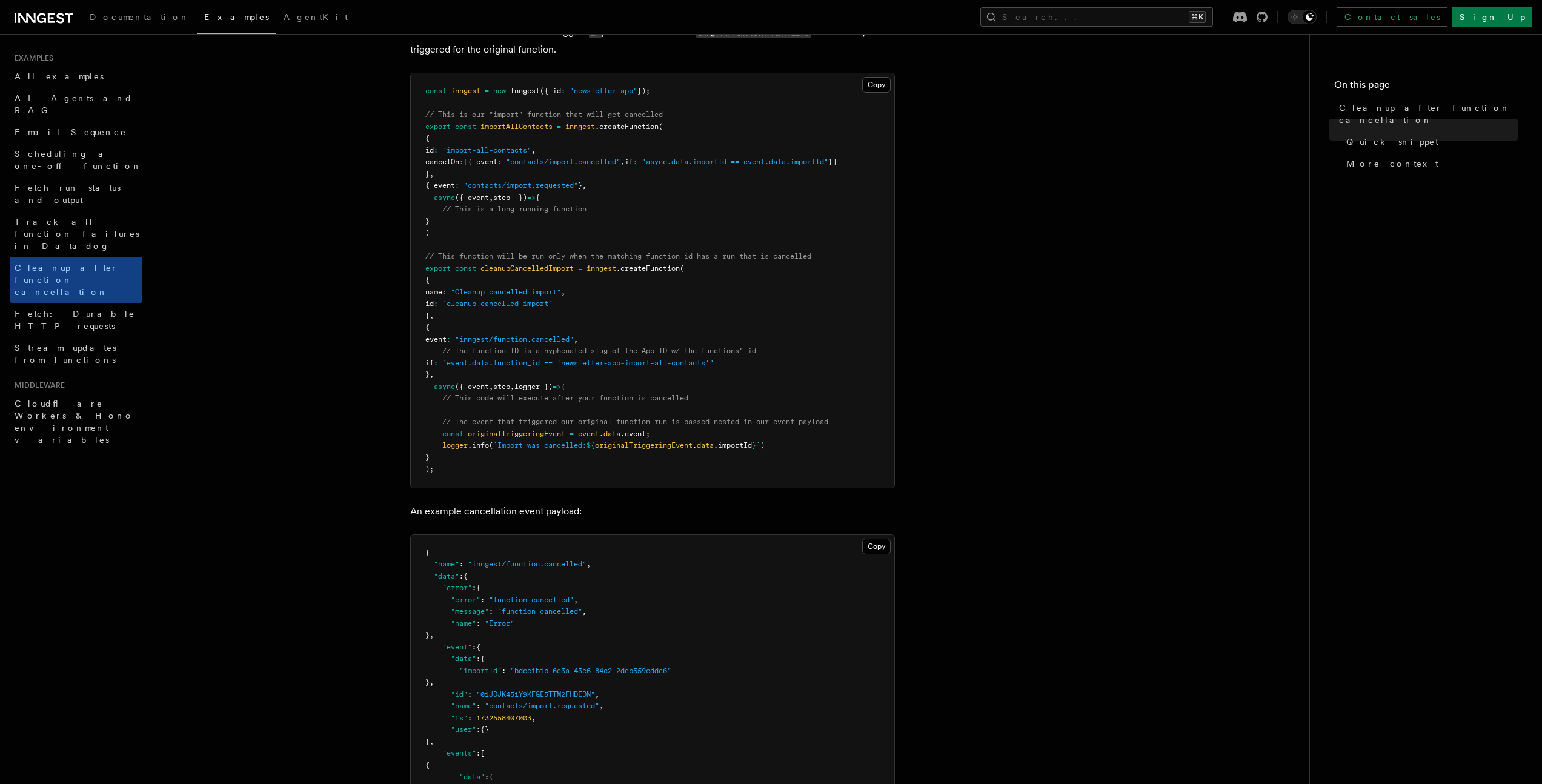
click at [355, 431] on article "Examples Cleanup after function cancellation When function runs are cancelled, …" at bounding box center [729, 615] width 1120 height 1633
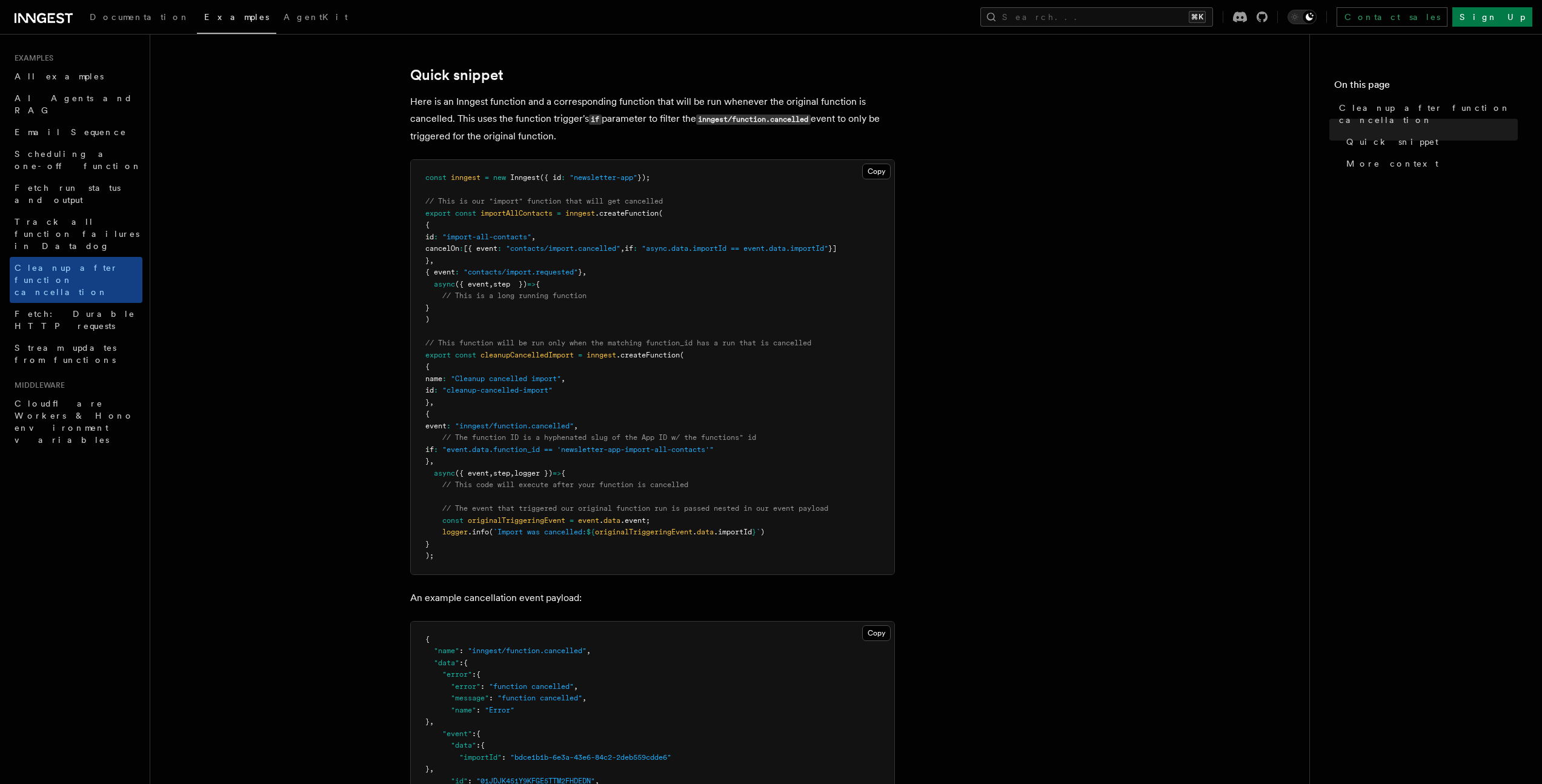
scroll to position [77, 0]
